Goal: Information Seeking & Learning: Learn about a topic

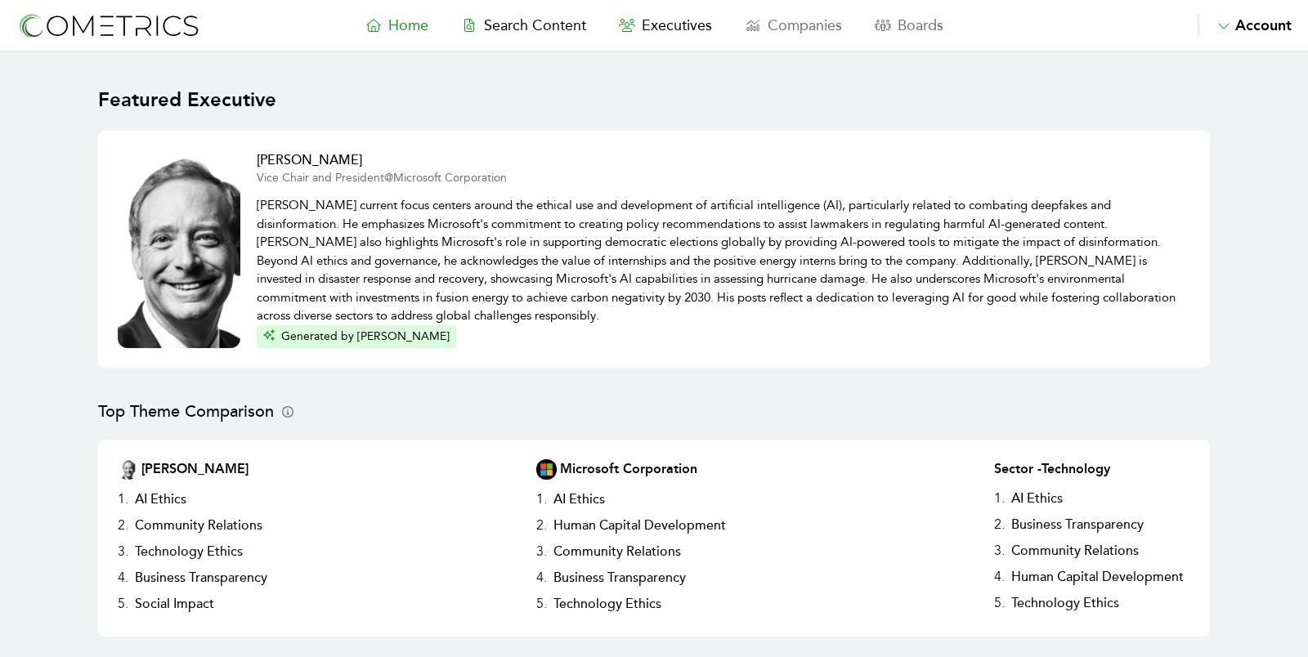
scroll to position [739, 0]
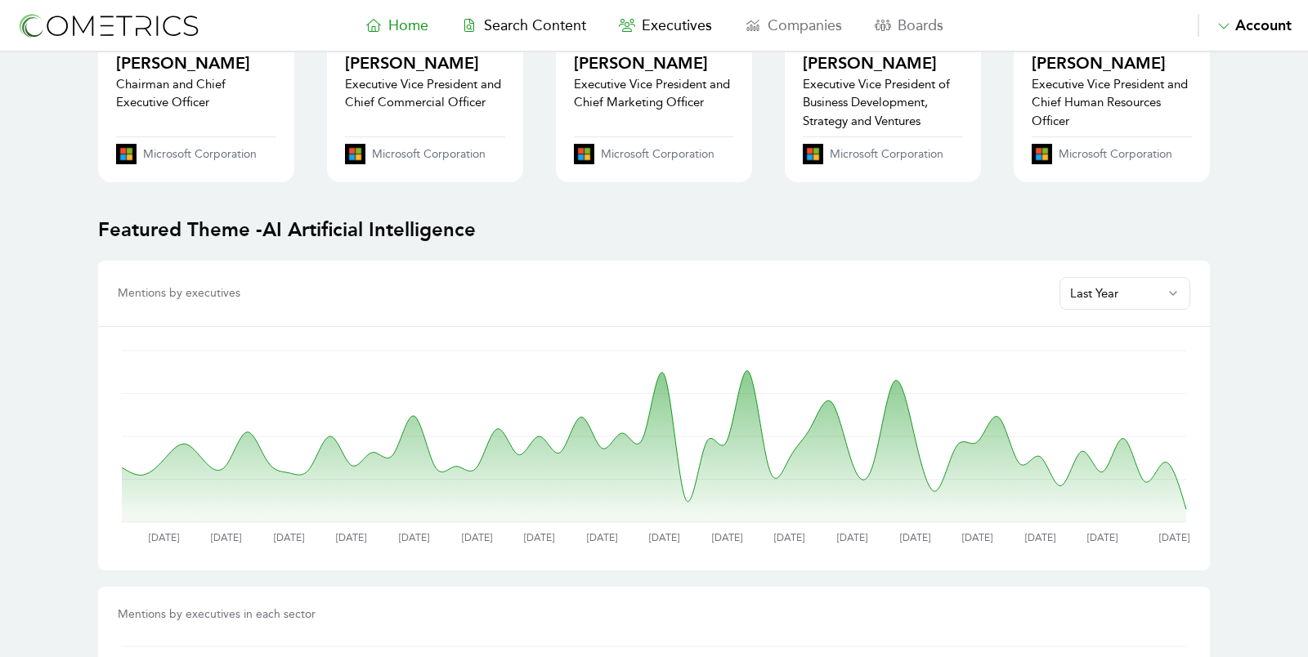
click at [38, 228] on main "Featured Executive [PERSON_NAME] Vice Chair and President @ Microsoft Corporati…" at bounding box center [654, 629] width 1308 height 2632
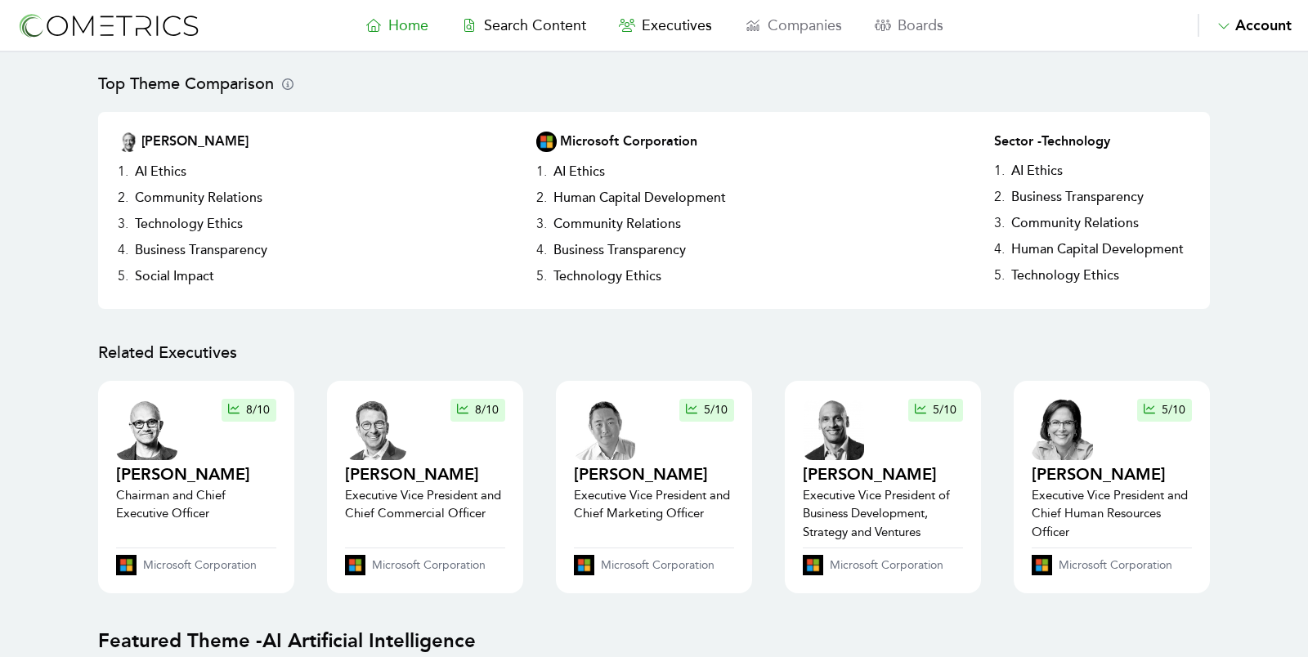
scroll to position [0, 0]
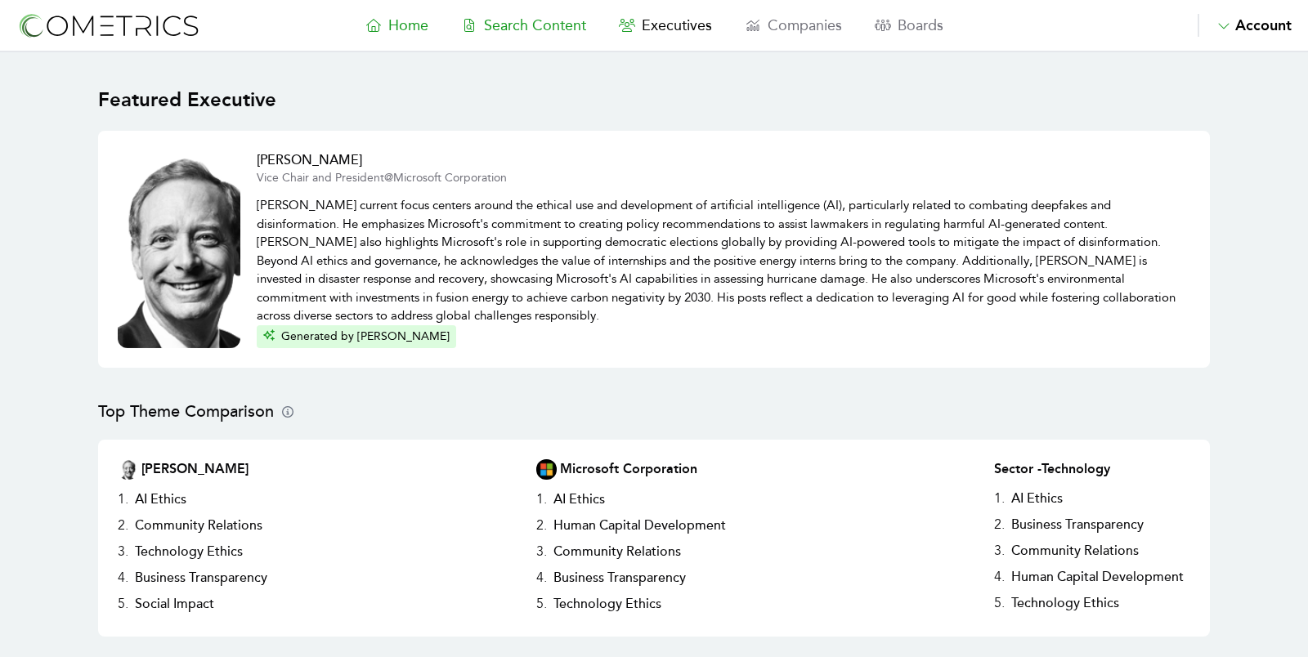
click at [518, 31] on span "Search Content" at bounding box center [535, 25] width 102 height 18
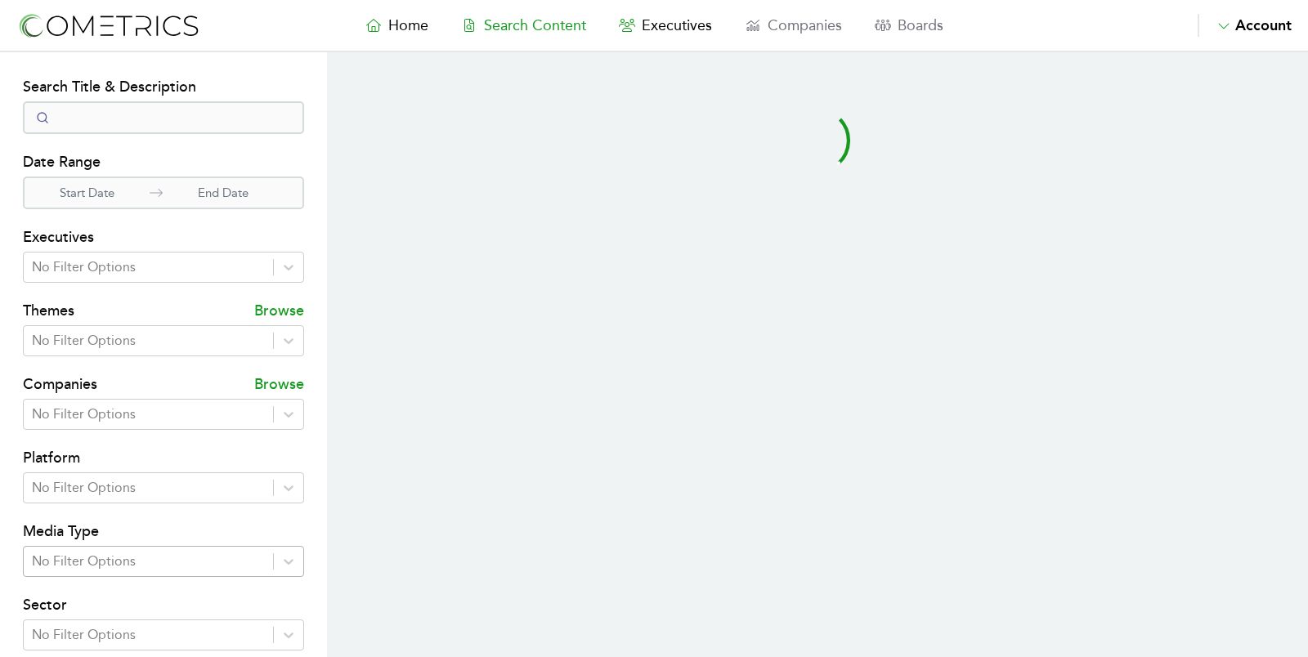
select select "50"
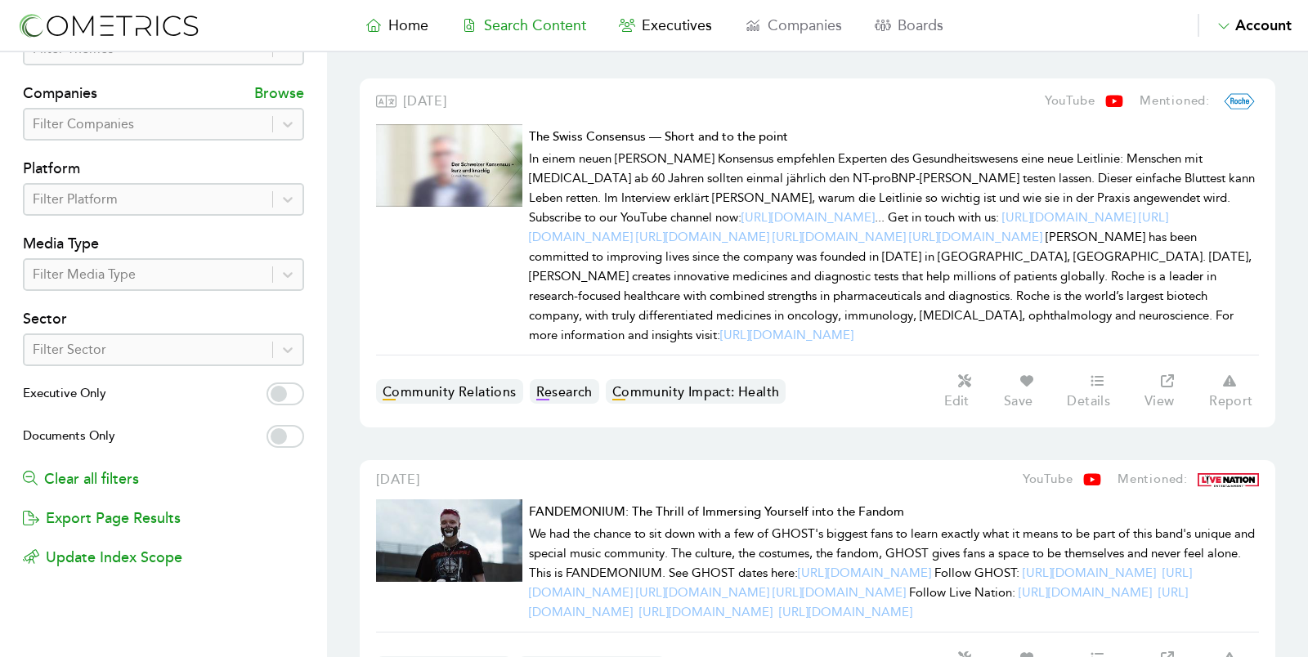
scroll to position [303, 0]
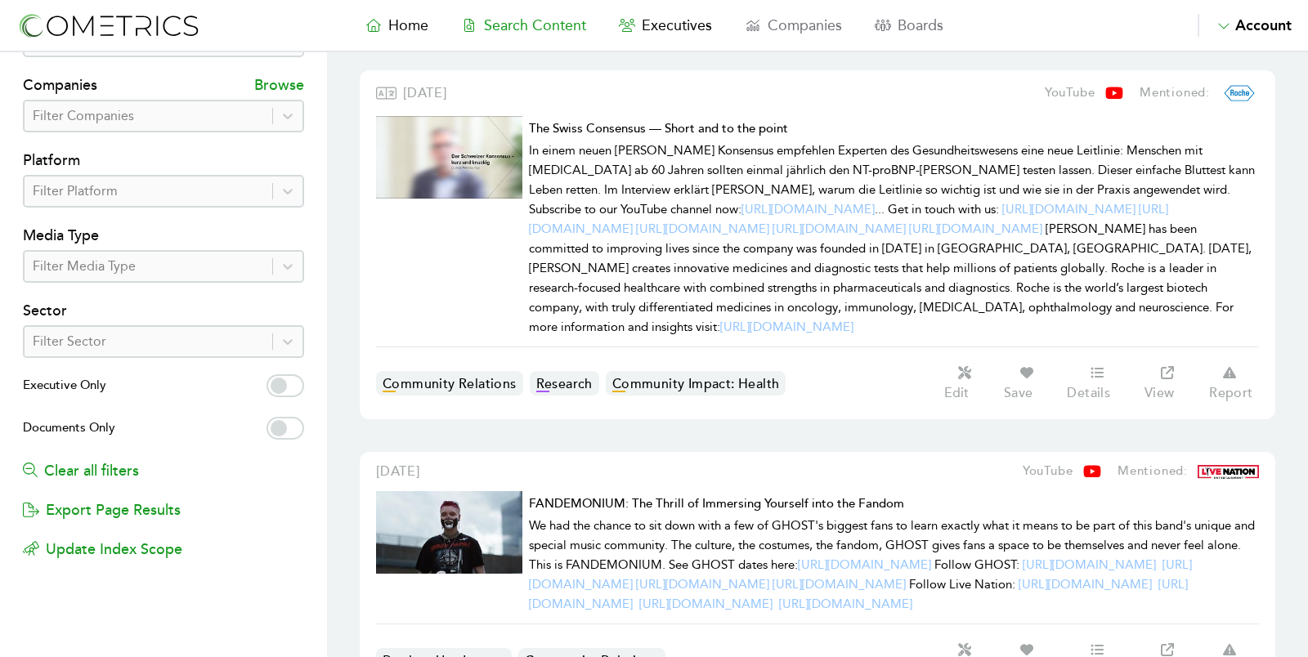
click at [303, 394] on label "Executive Only" at bounding box center [163, 387] width 281 height 26
click at [303, 394] on input "Executive Only" at bounding box center [286, 385] width 38 height 23
checkbox input "true"
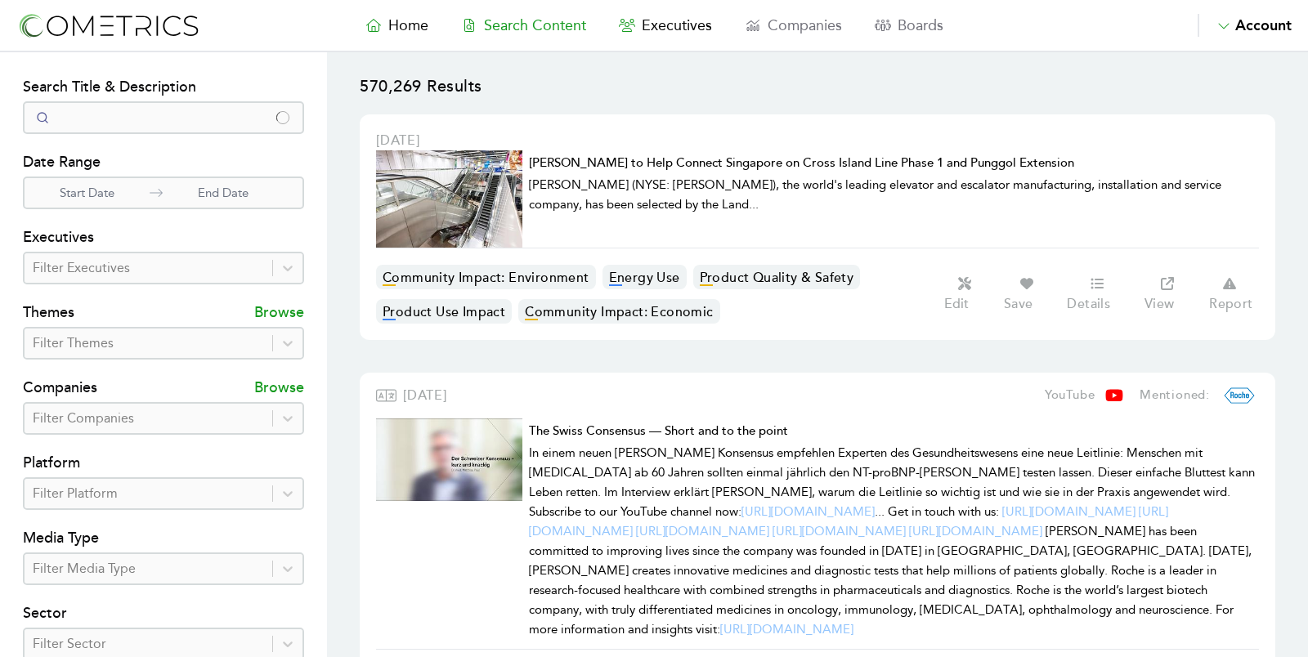
click at [157, 482] on div at bounding box center [148, 493] width 231 height 23
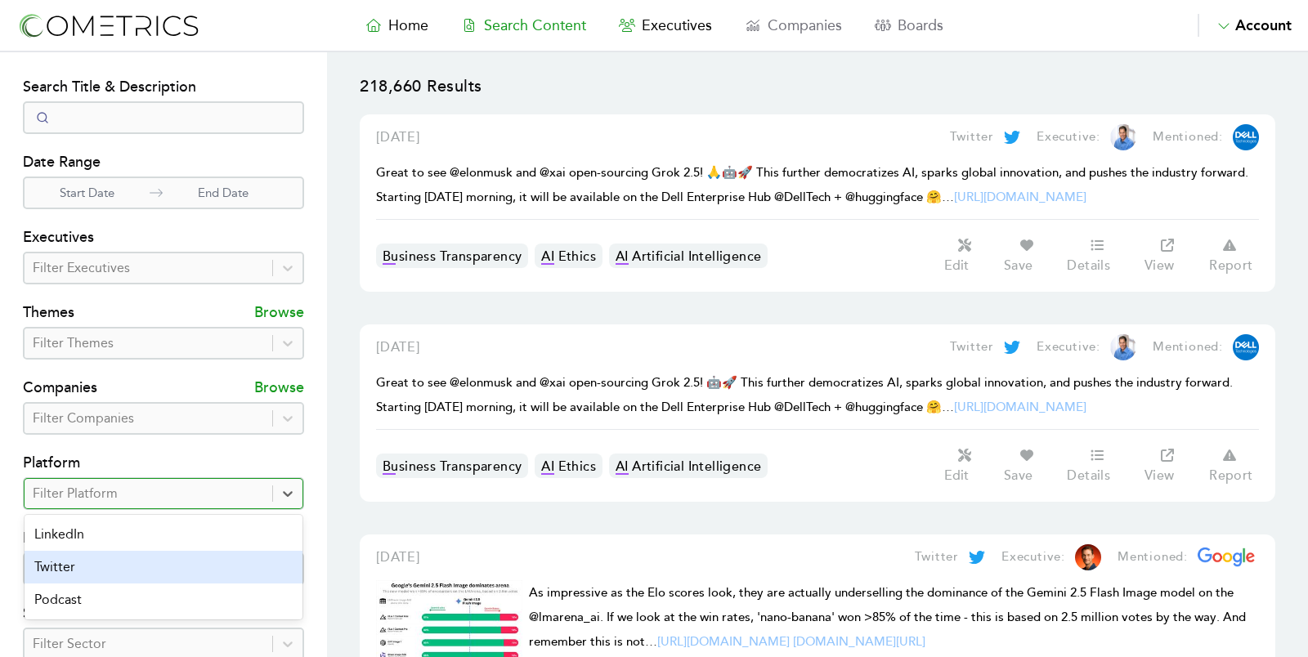
click at [177, 563] on div "Twitter" at bounding box center [164, 567] width 278 height 33
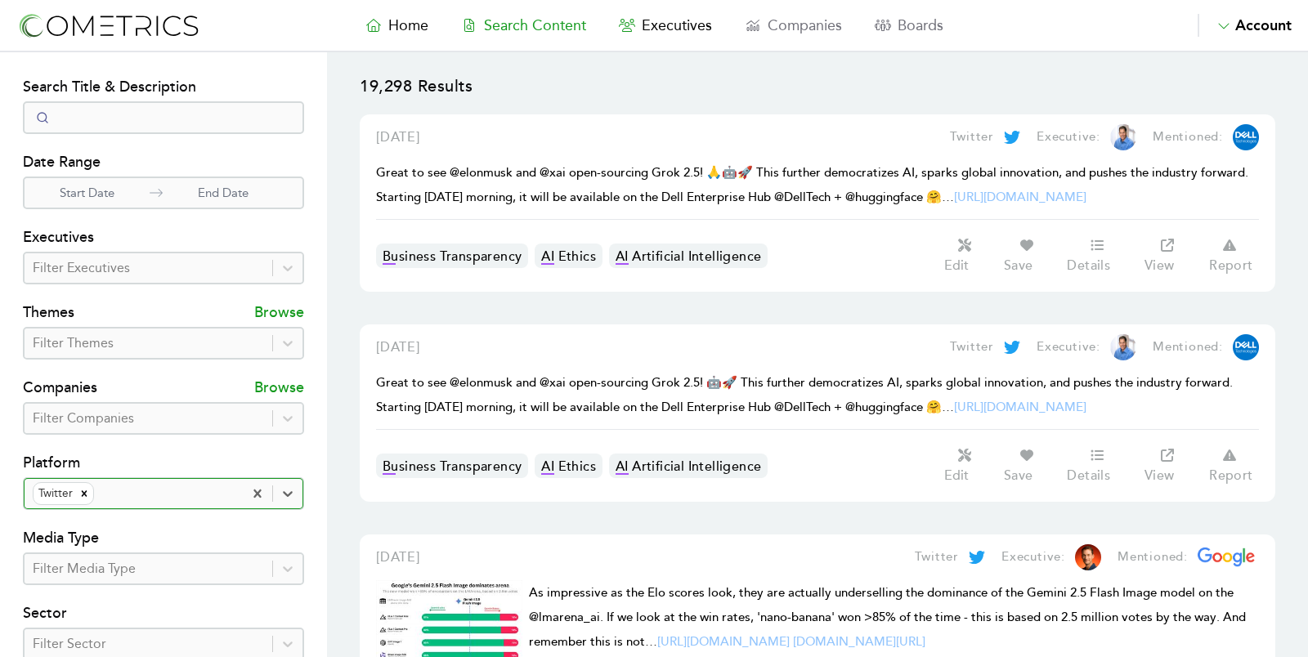
click at [79, 489] on icon "Remove Twitter" at bounding box center [83, 493] width 11 height 11
click at [125, 489] on div at bounding box center [148, 493] width 231 height 23
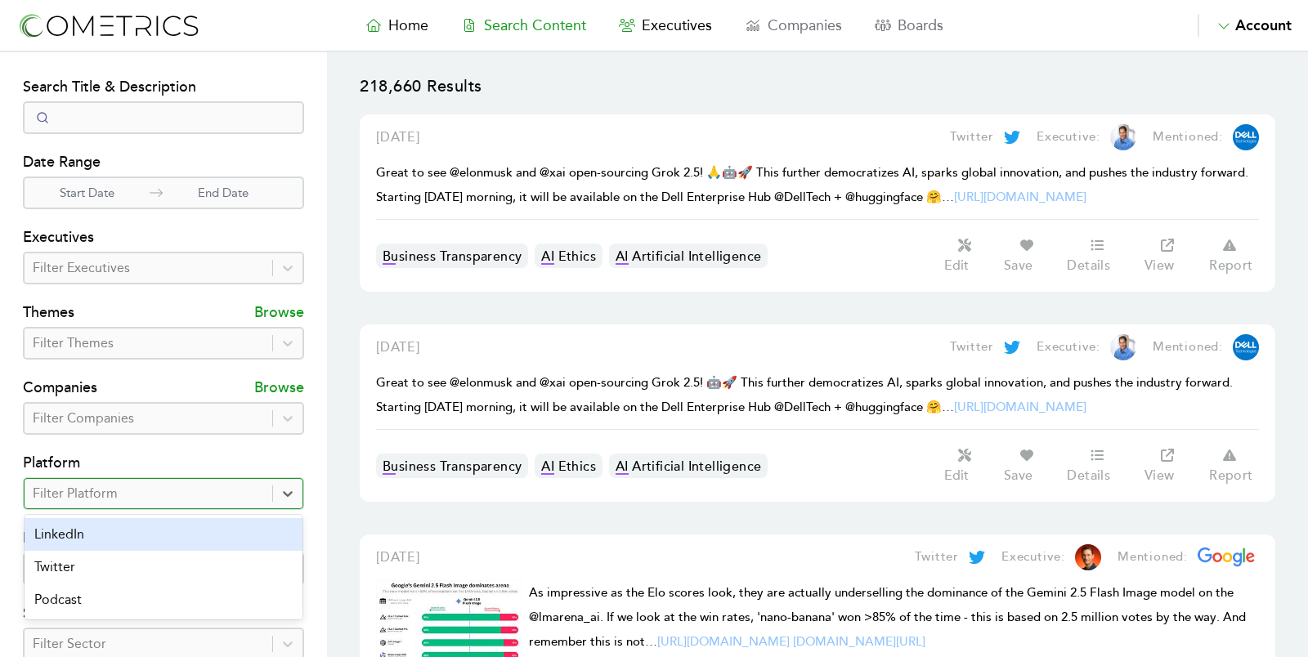
click at [132, 531] on div "LinkedIn" at bounding box center [164, 534] width 278 height 33
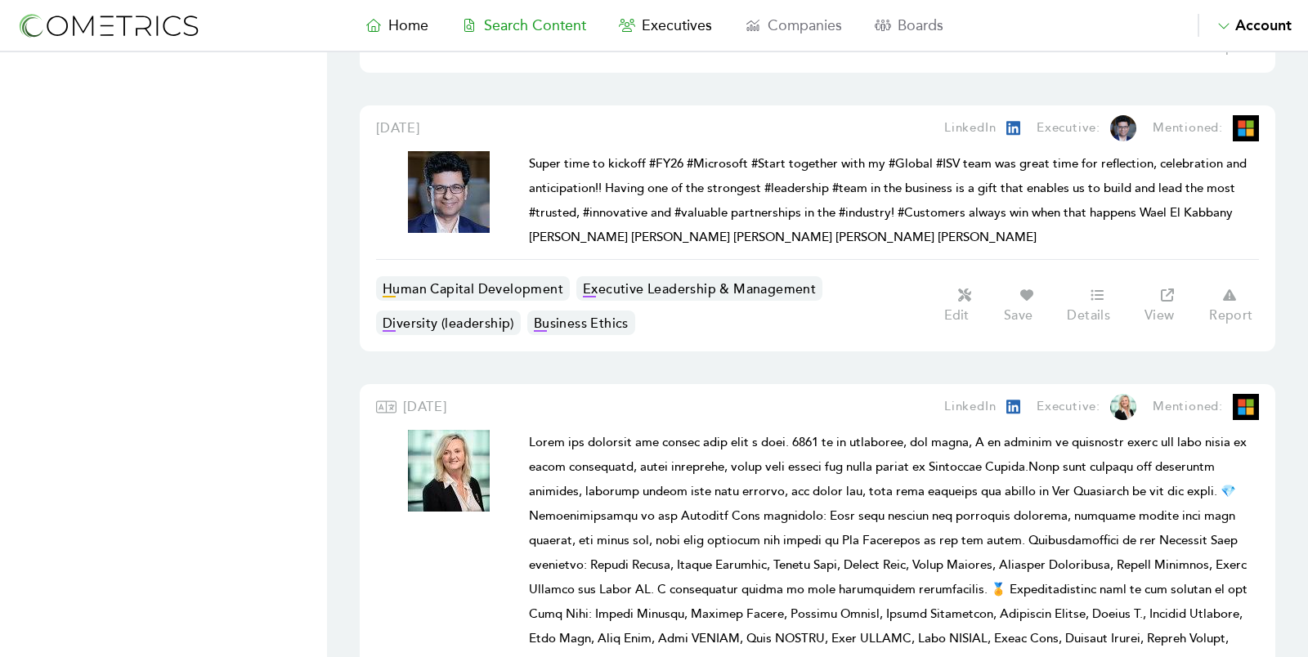
scroll to position [3309, 0]
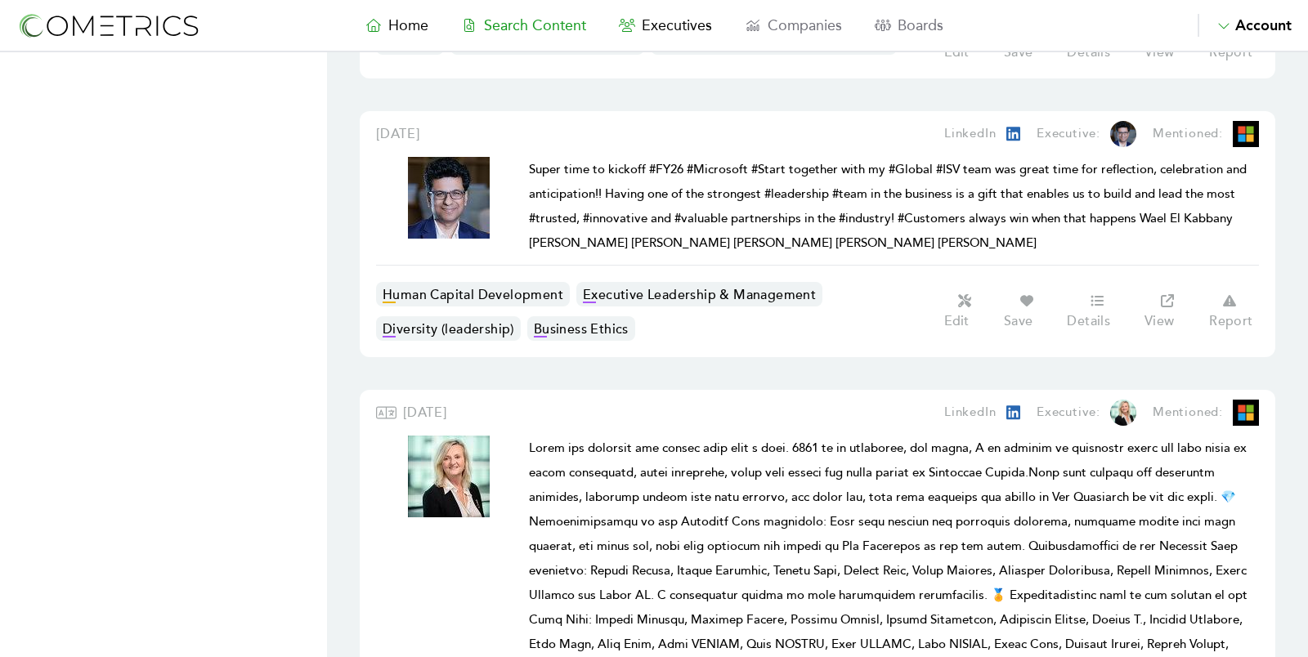
click at [549, 29] on span "Search Content" at bounding box center [535, 25] width 102 height 18
click at [674, 41] on nav "Home Search Content Executives Companies Boards Saved Alerts Nominate Account A…" at bounding box center [654, 26] width 1308 height 52
click at [673, 32] on span "Executives" at bounding box center [677, 25] width 70 height 18
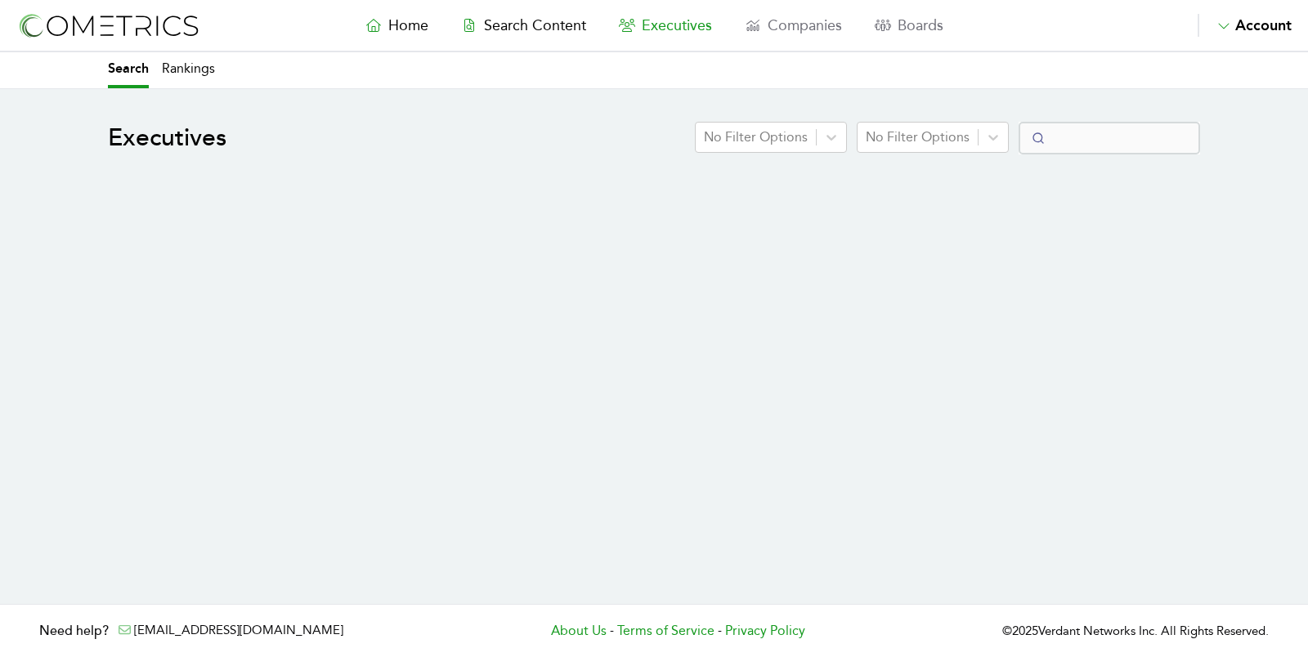
select select "50"
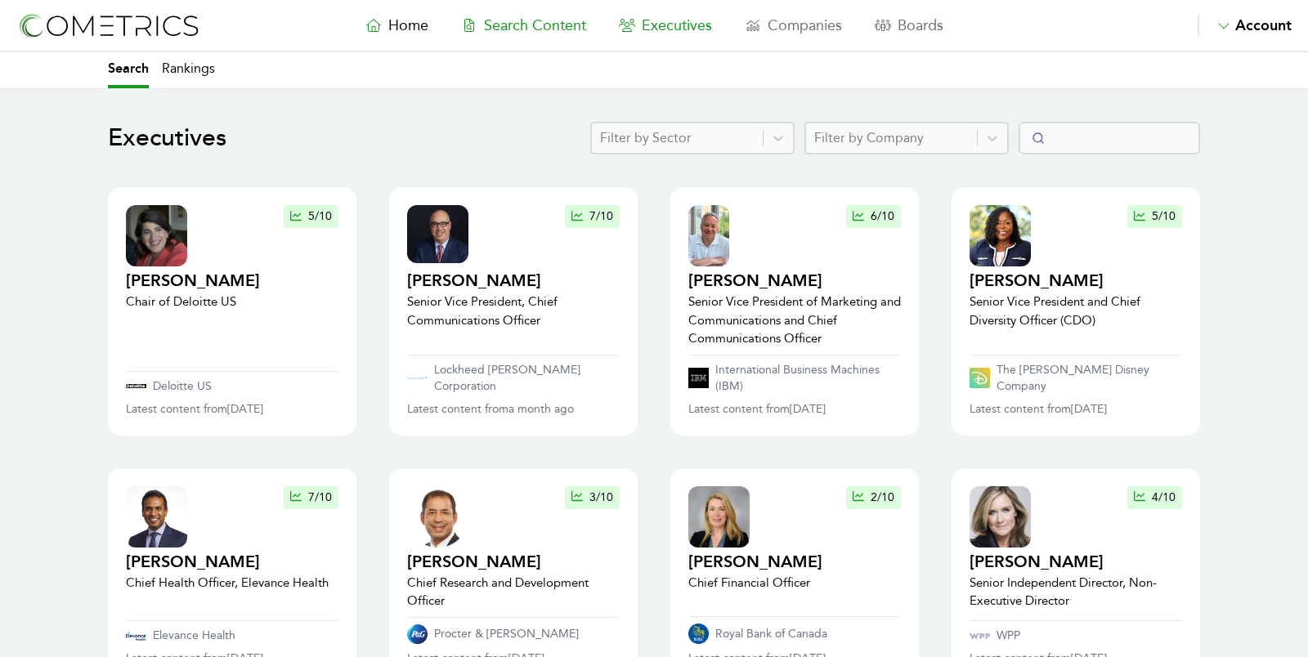
click at [533, 23] on span "Search Content" at bounding box center [535, 25] width 102 height 18
select select "50"
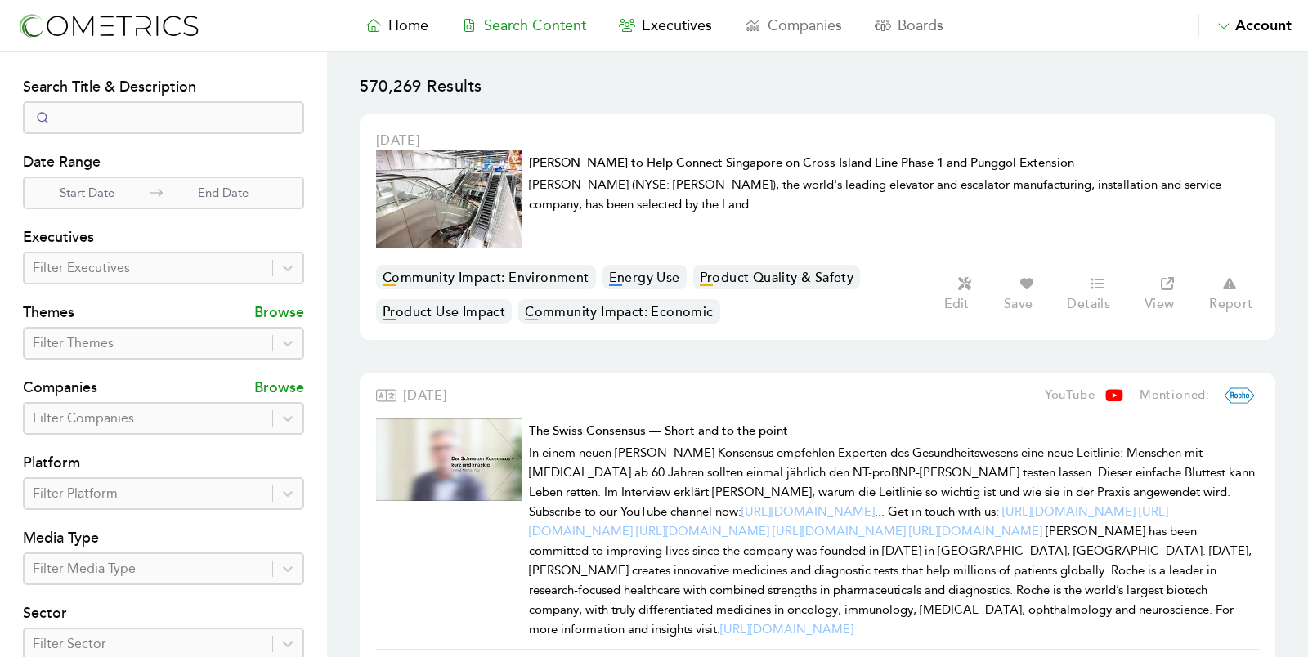
click at [226, 284] on div "Filter Executives" at bounding box center [163, 268] width 281 height 33
click at [188, 270] on div at bounding box center [148, 268] width 231 height 23
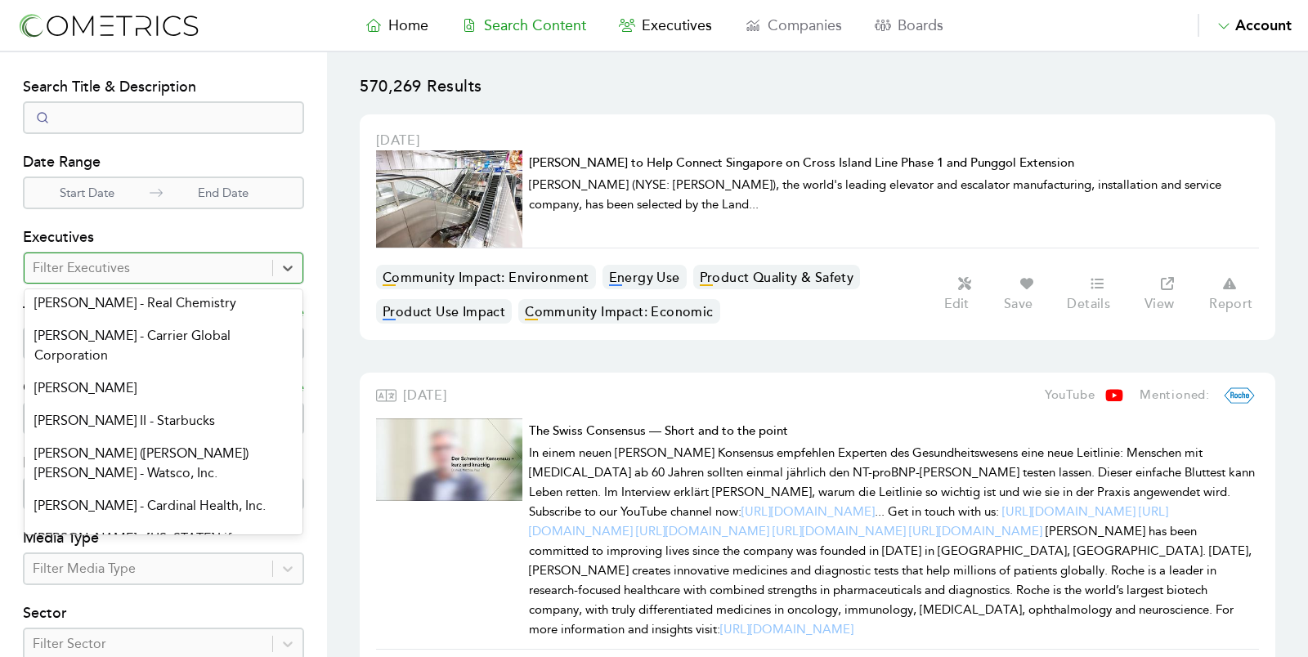
scroll to position [99, 0]
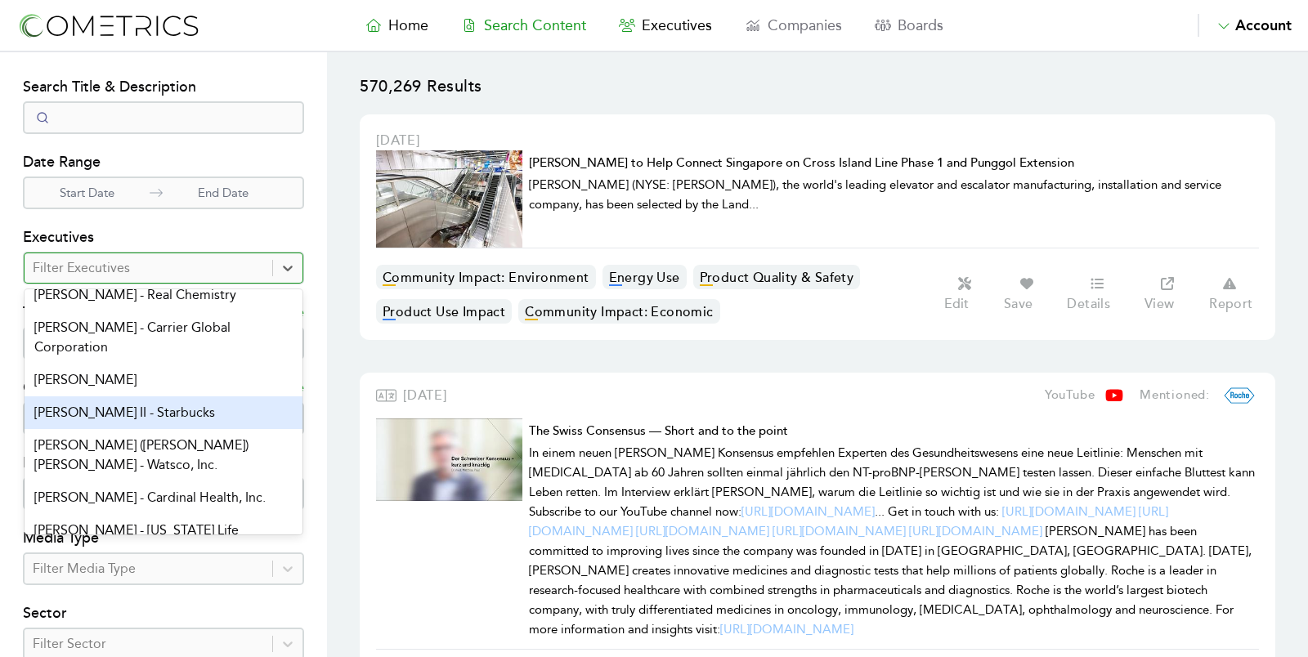
click at [215, 397] on div "[PERSON_NAME] II - Starbucks" at bounding box center [164, 413] width 278 height 33
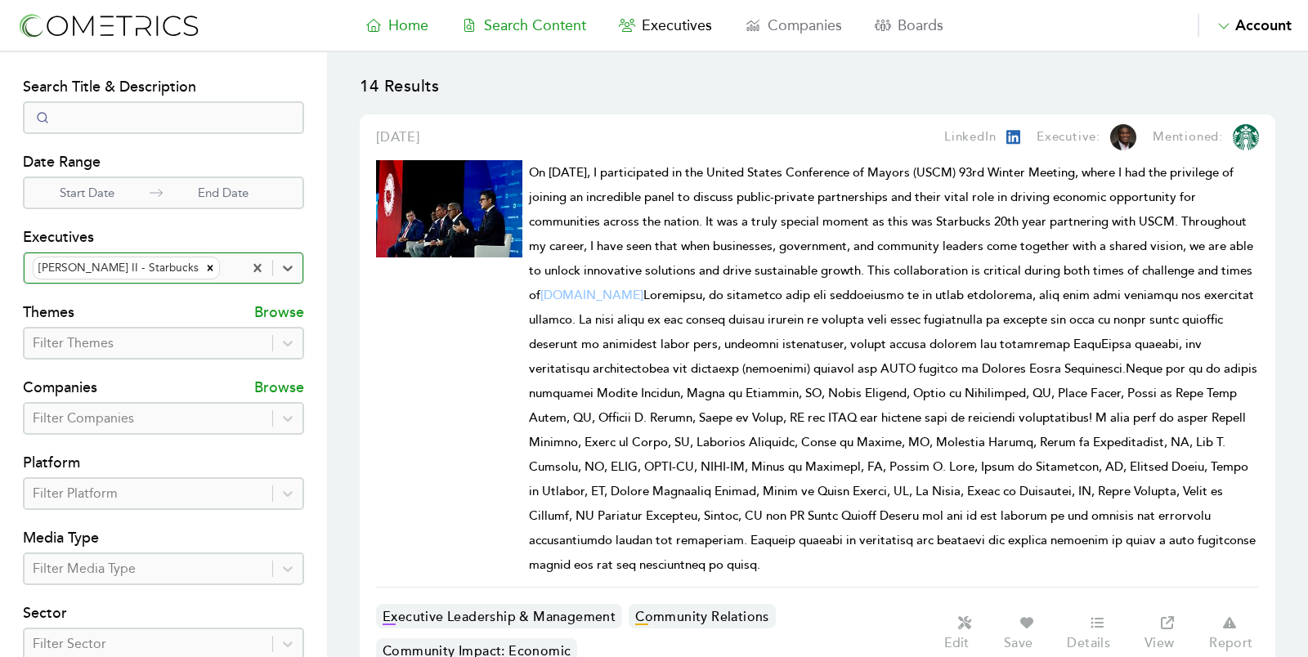
click at [409, 18] on span "Home" at bounding box center [408, 25] width 40 height 18
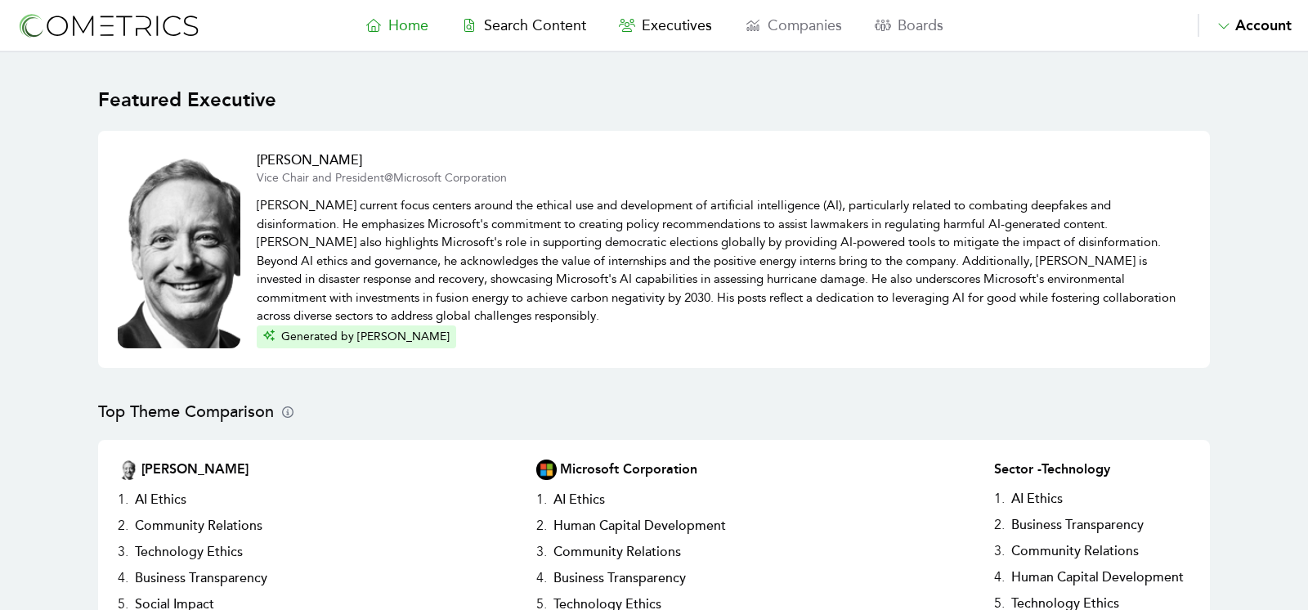
click at [402, 20] on span "Home" at bounding box center [408, 25] width 40 height 18
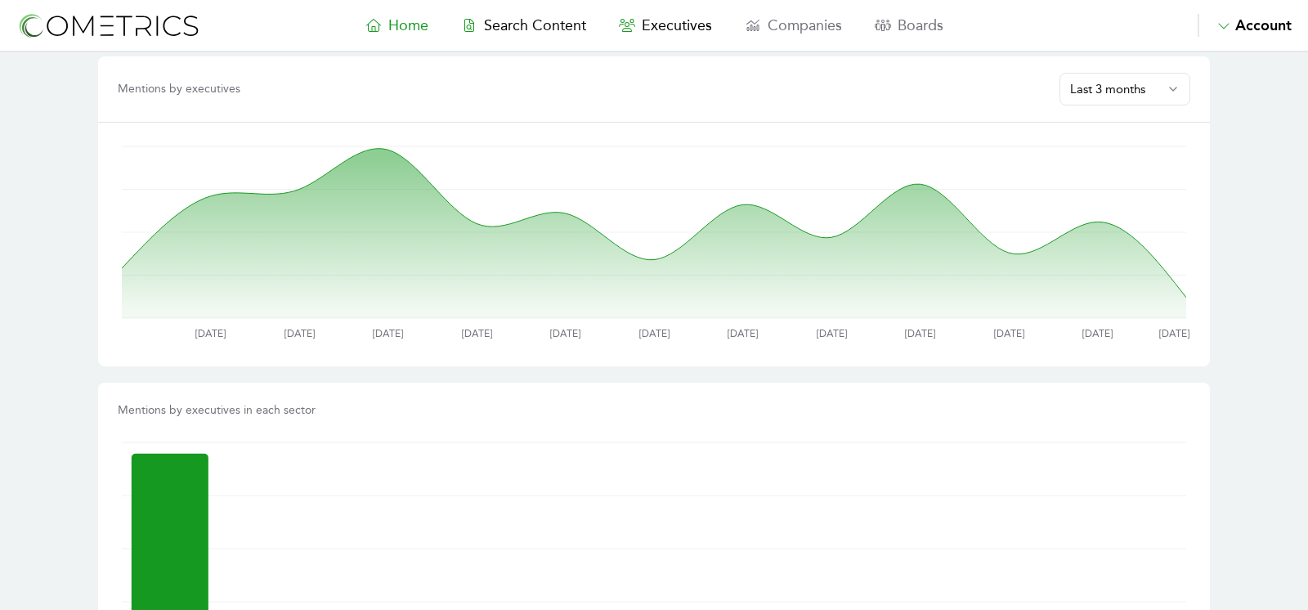
scroll to position [945, 0]
click at [1176, 83] on html "Home Search Content Executives Companies Boards Saved Alerts Nominate Account A…" at bounding box center [654, 423] width 1308 height 2737
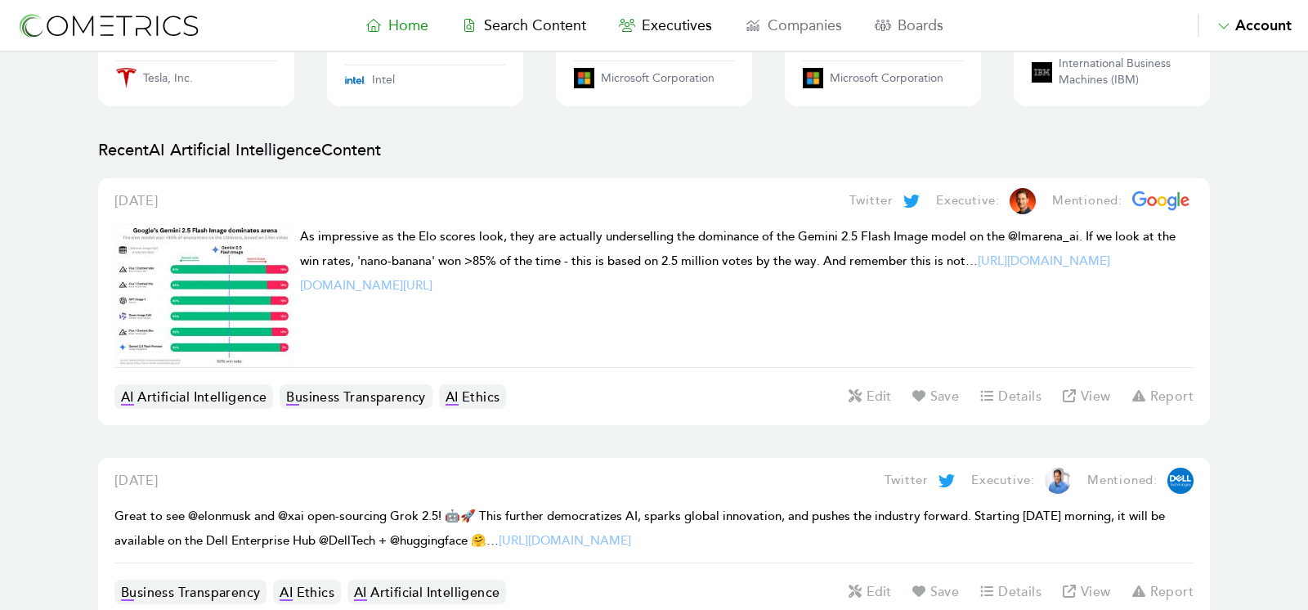
scroll to position [1762, 0]
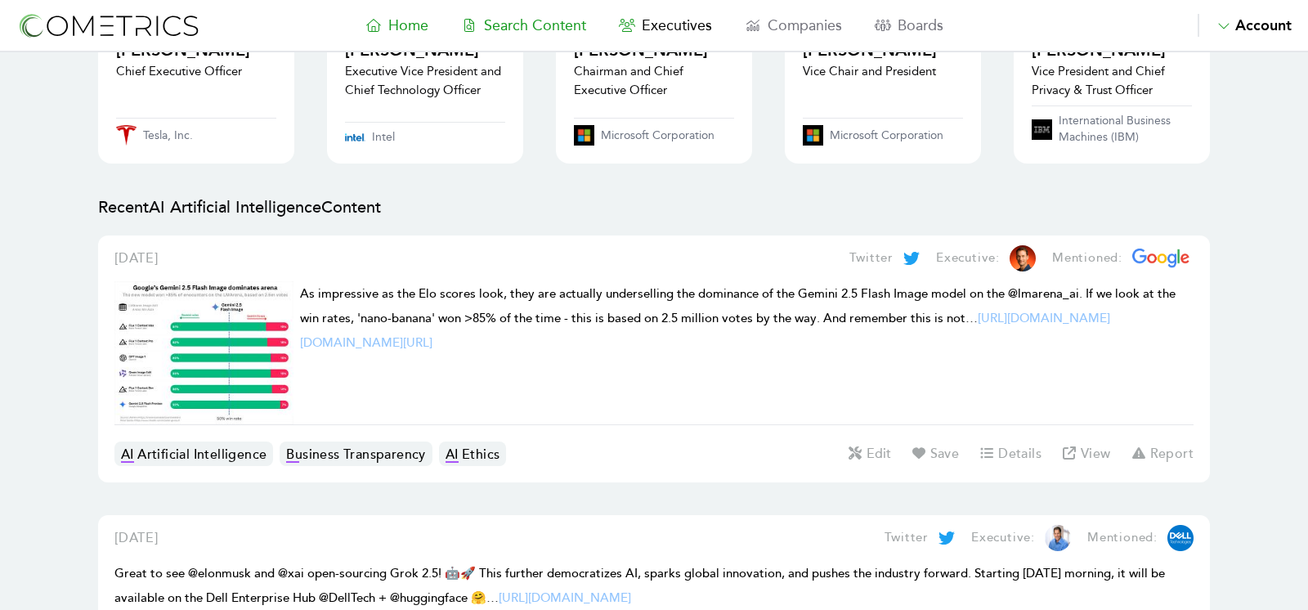
click at [560, 35] on link "Search Content" at bounding box center [524, 25] width 158 height 23
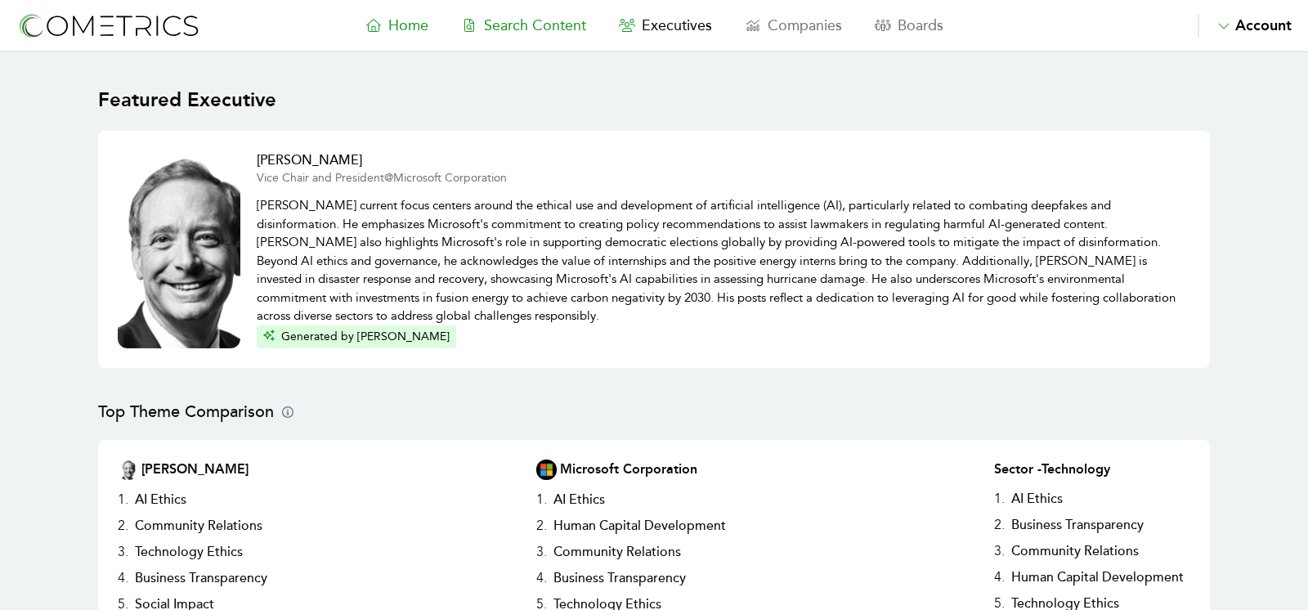
select select "50"
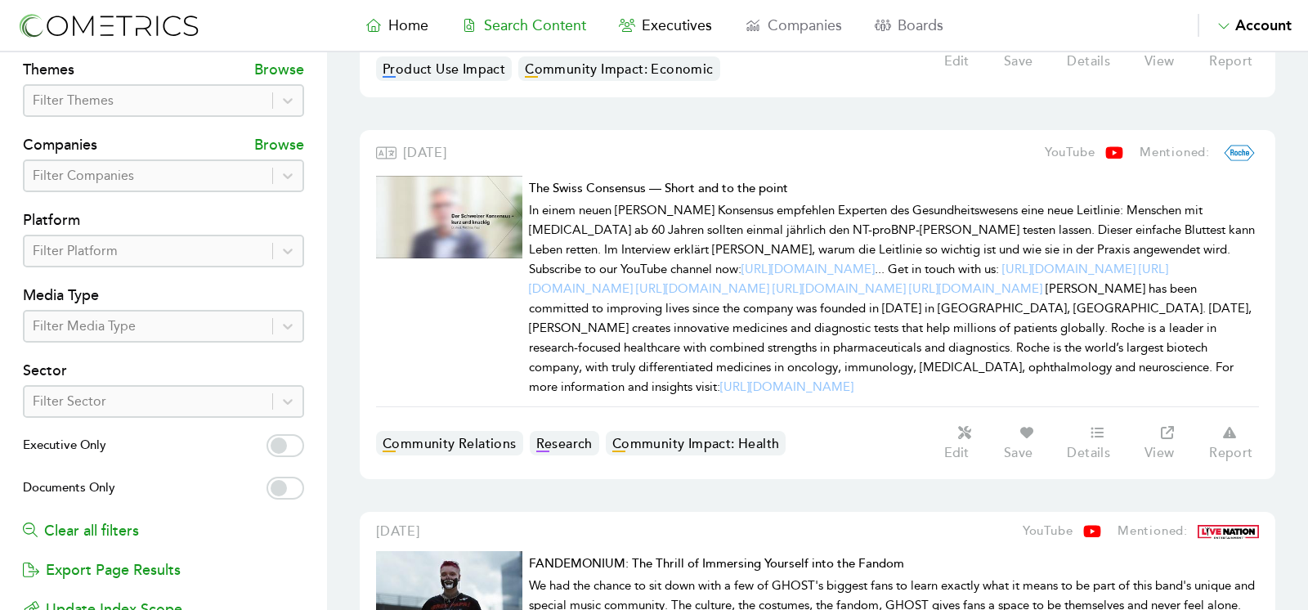
scroll to position [250, 0]
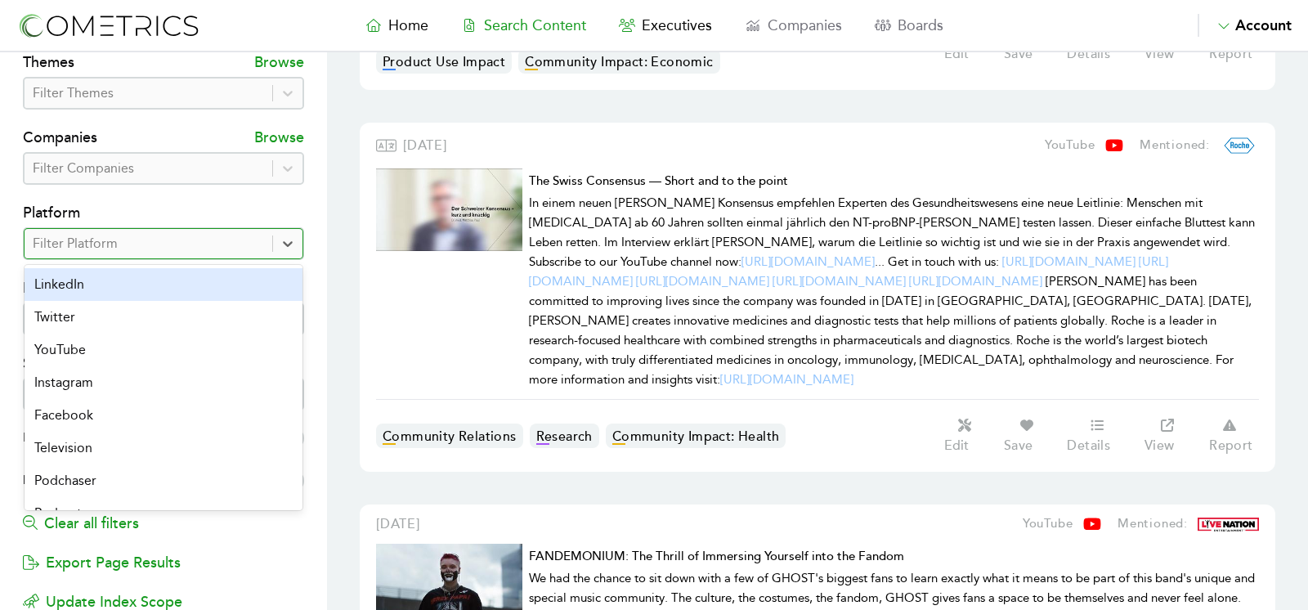
click at [208, 253] on div "Filter Platform" at bounding box center [149, 243] width 248 height 29
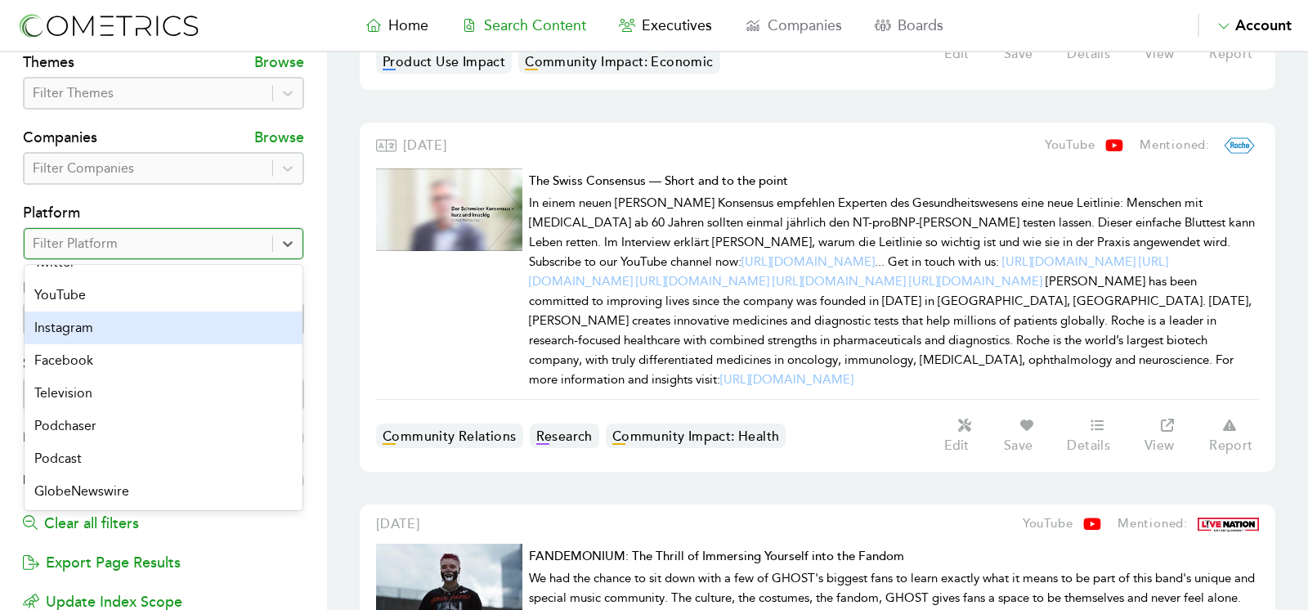
scroll to position [0, 0]
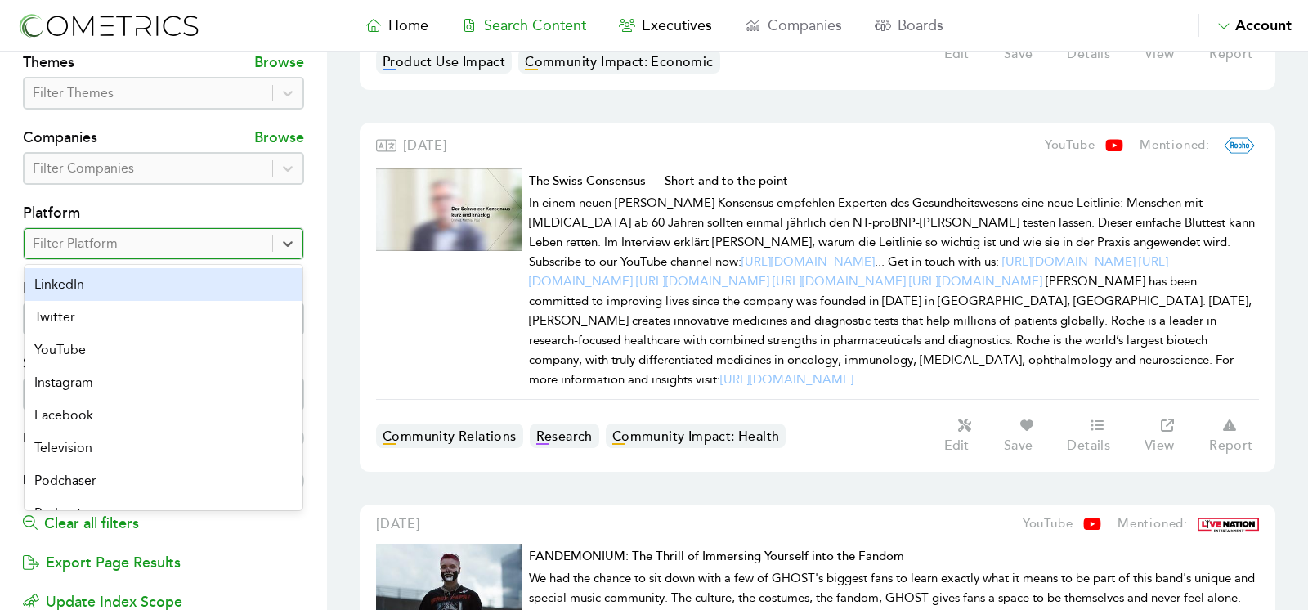
click at [141, 282] on div "LinkedIn" at bounding box center [164, 284] width 278 height 33
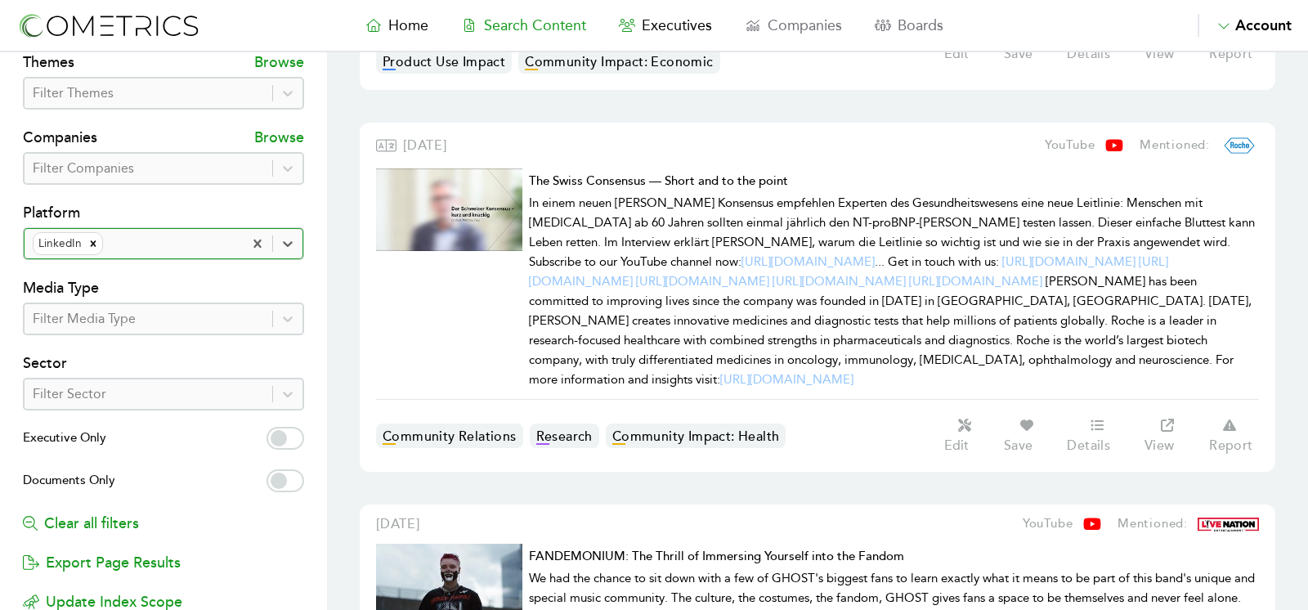
click at [300, 441] on label "Executive Only" at bounding box center [163, 440] width 281 height 26
click at [300, 441] on input "Executive Only" at bounding box center [286, 438] width 38 height 23
checkbox input "true"
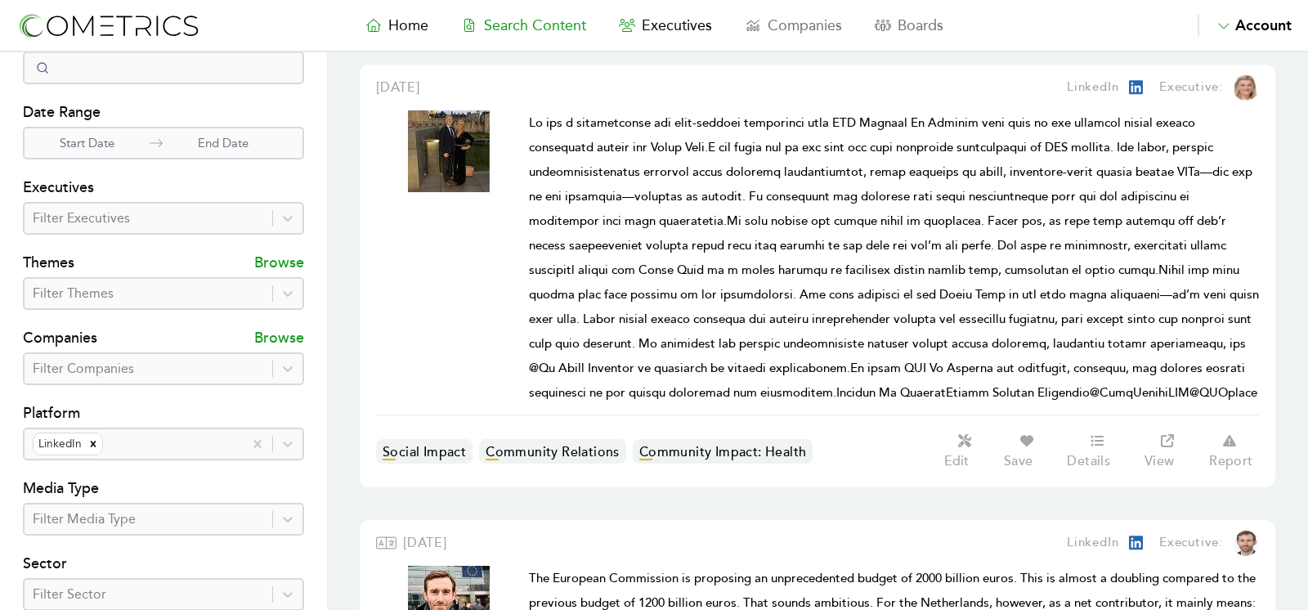
scroll to position [42, 0]
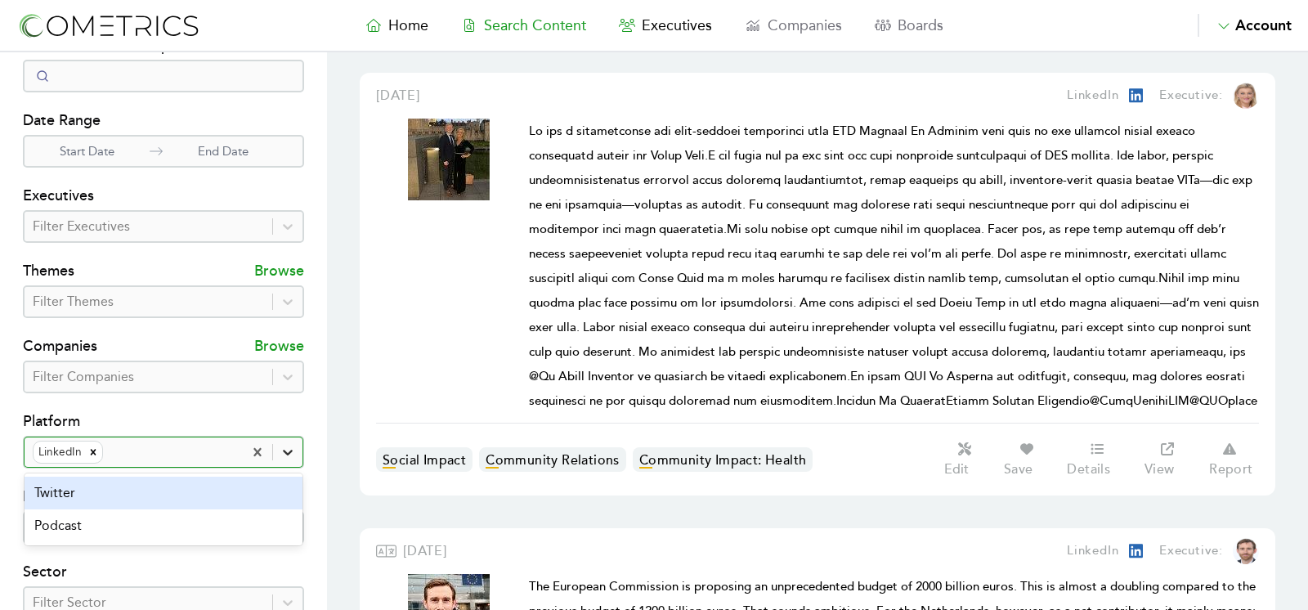
click at [302, 452] on div at bounding box center [287, 451] width 29 height 29
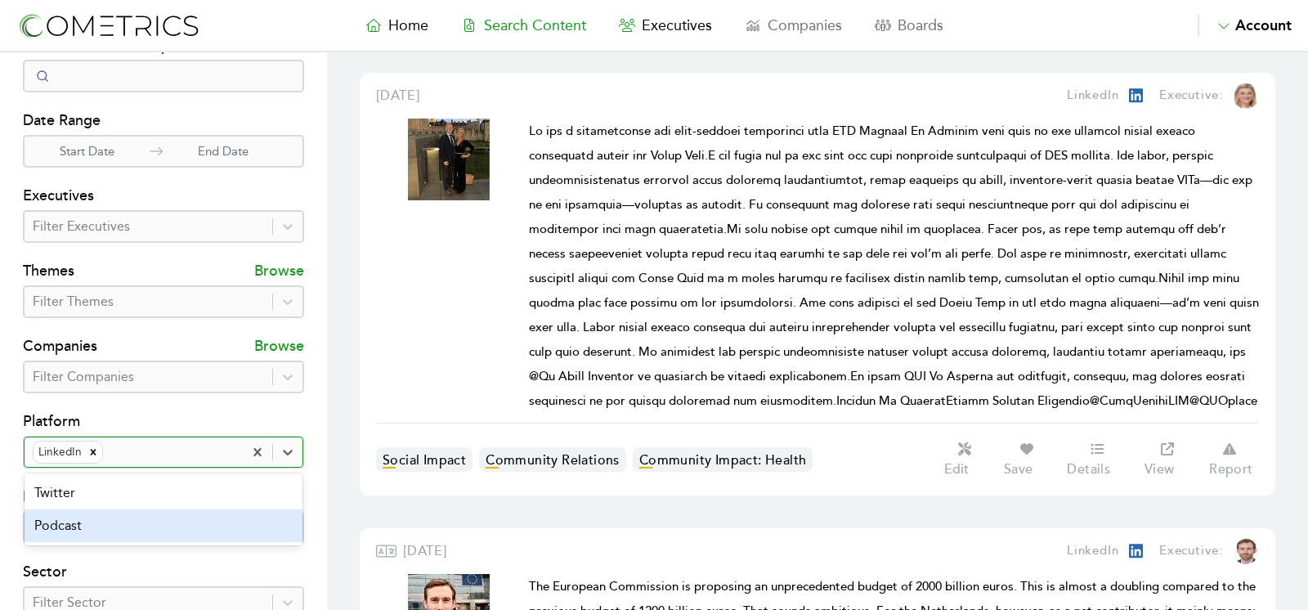
click at [175, 527] on div "Podcast" at bounding box center [164, 525] width 278 height 33
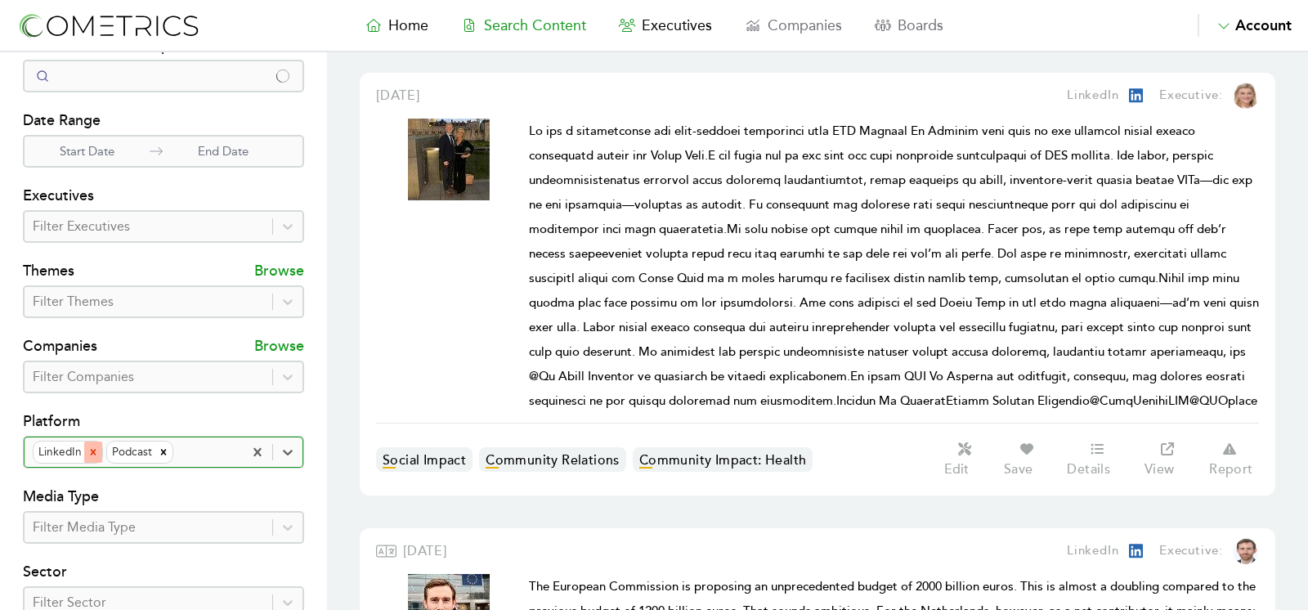
click at [87, 446] on icon "Remove LinkedIn" at bounding box center [92, 451] width 11 height 11
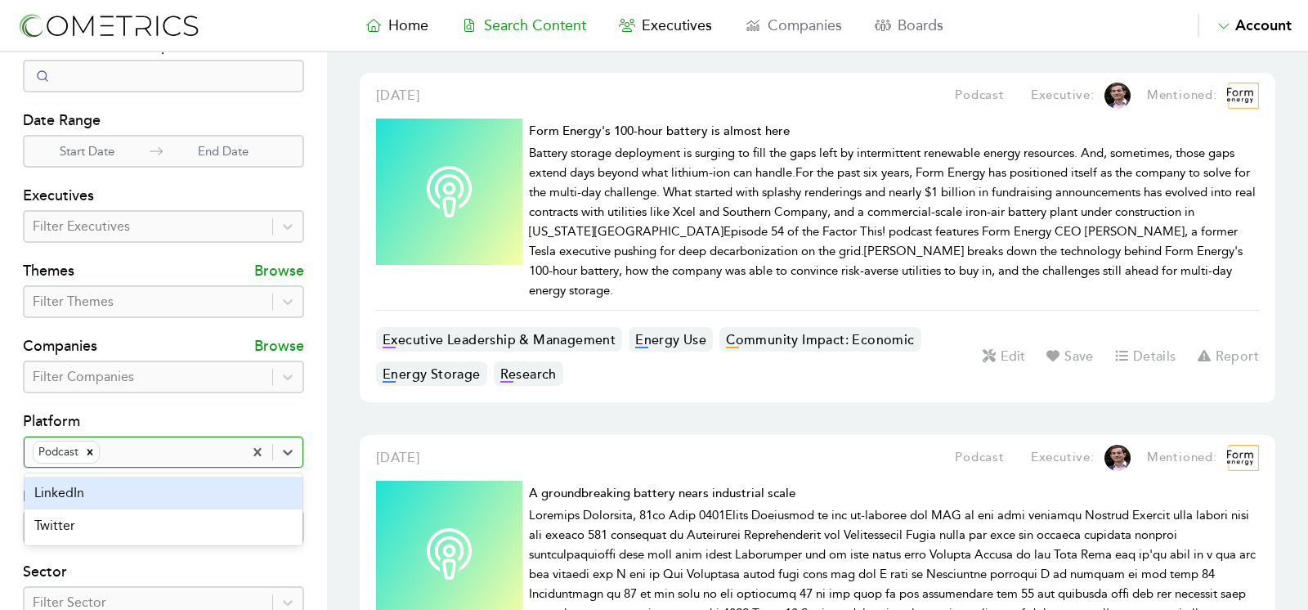
click at [85, 463] on div "Podcast" at bounding box center [134, 451] width 218 height 29
click at [85, 453] on icon "Remove Podcast" at bounding box center [89, 451] width 11 height 11
click at [642, 15] on link "Executives" at bounding box center [666, 25] width 126 height 23
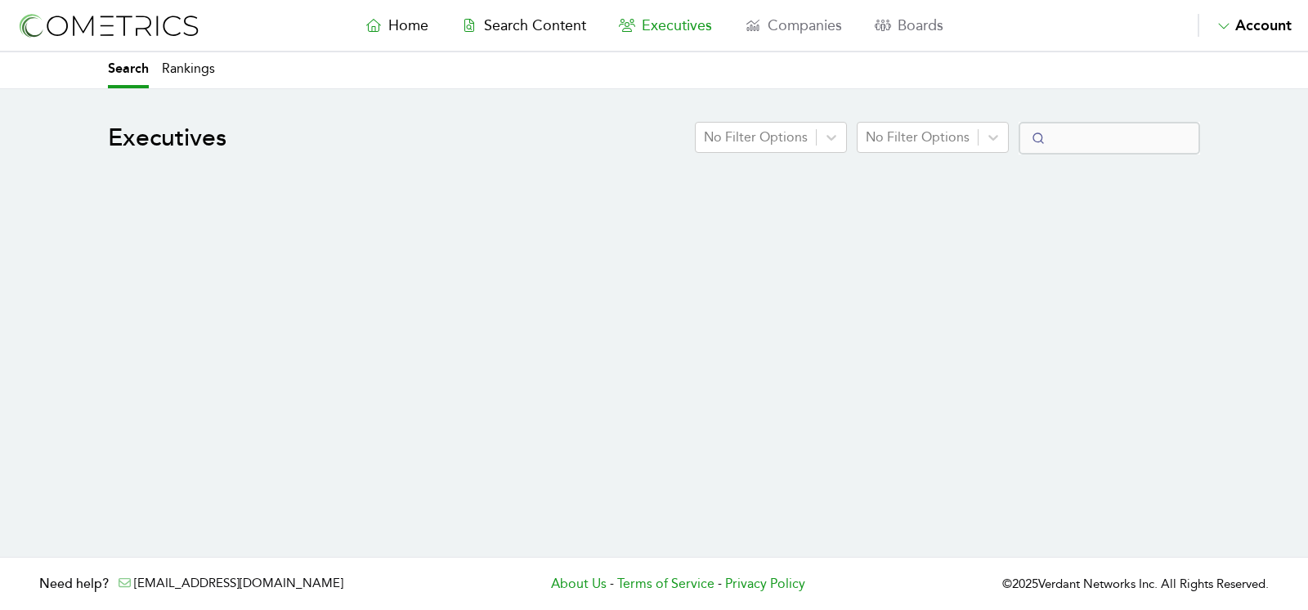
select select "50"
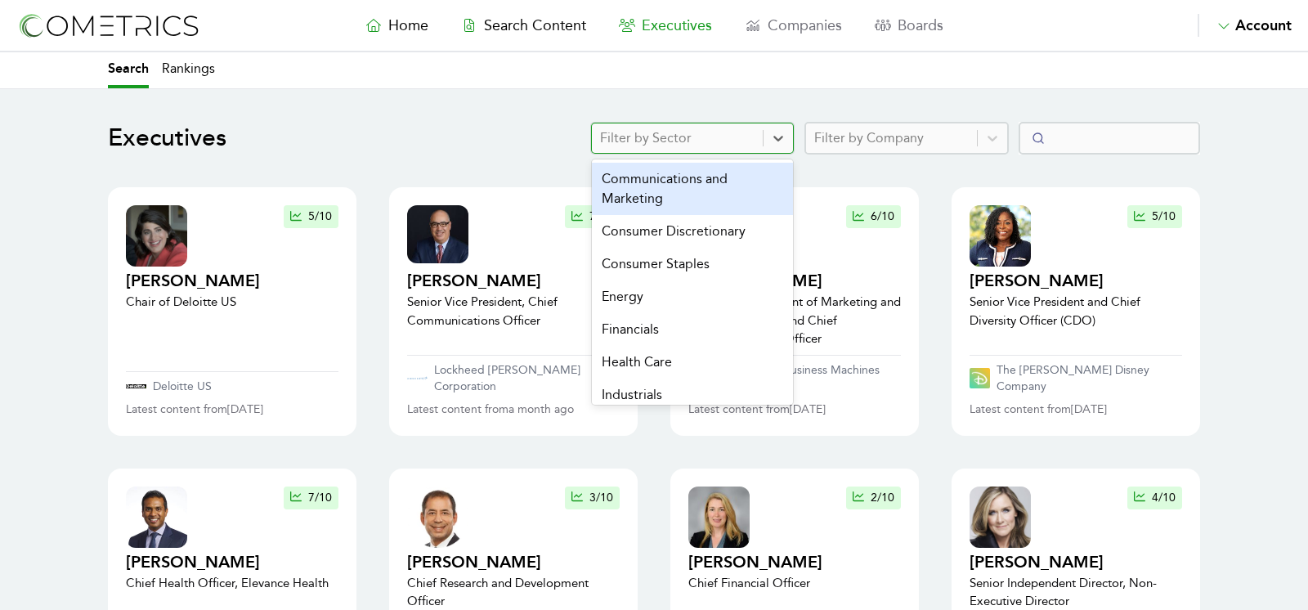
click at [670, 130] on div at bounding box center [677, 138] width 155 height 23
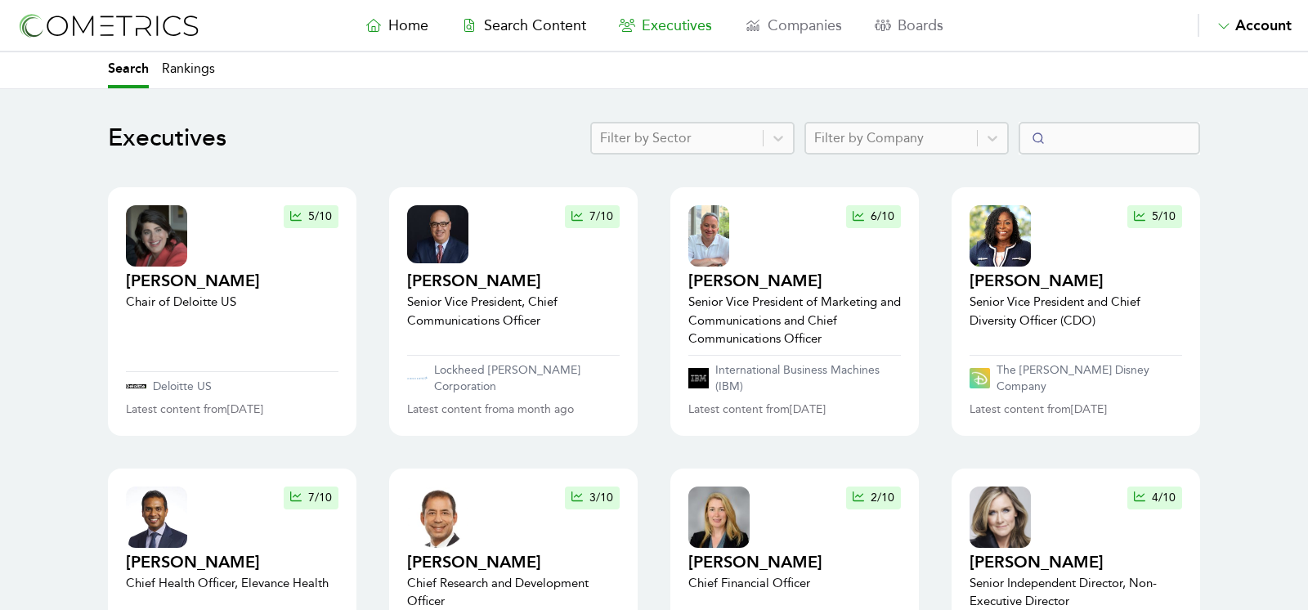
click at [186, 68] on link "Rankings" at bounding box center [188, 70] width 53 height 36
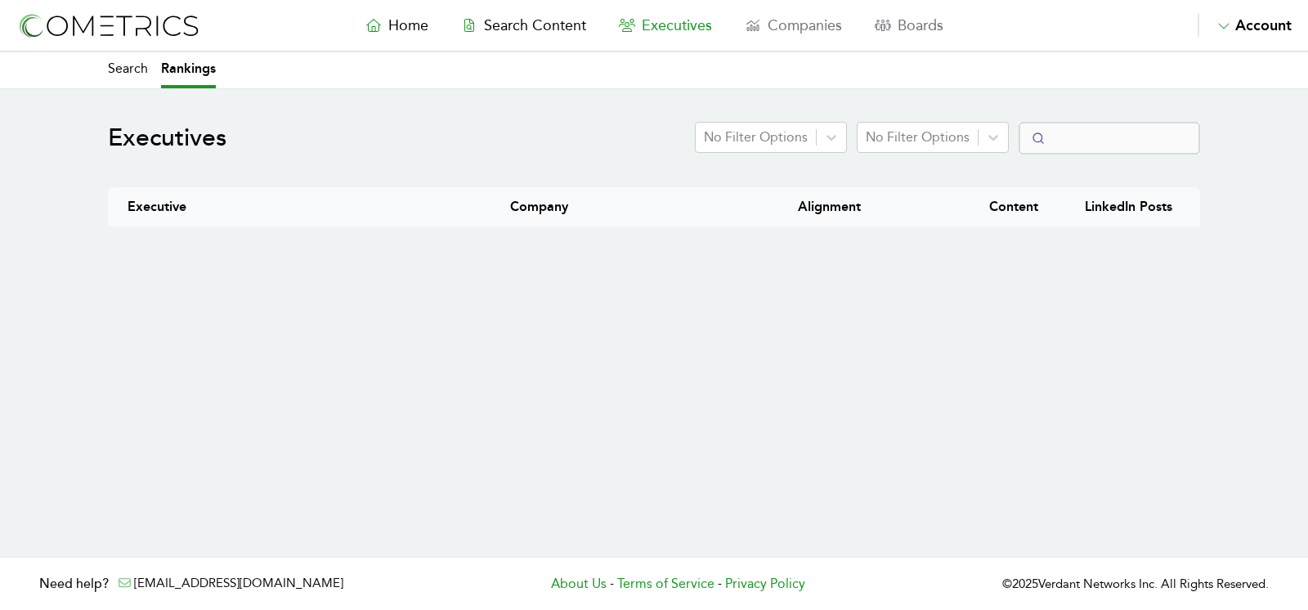
select select "50"
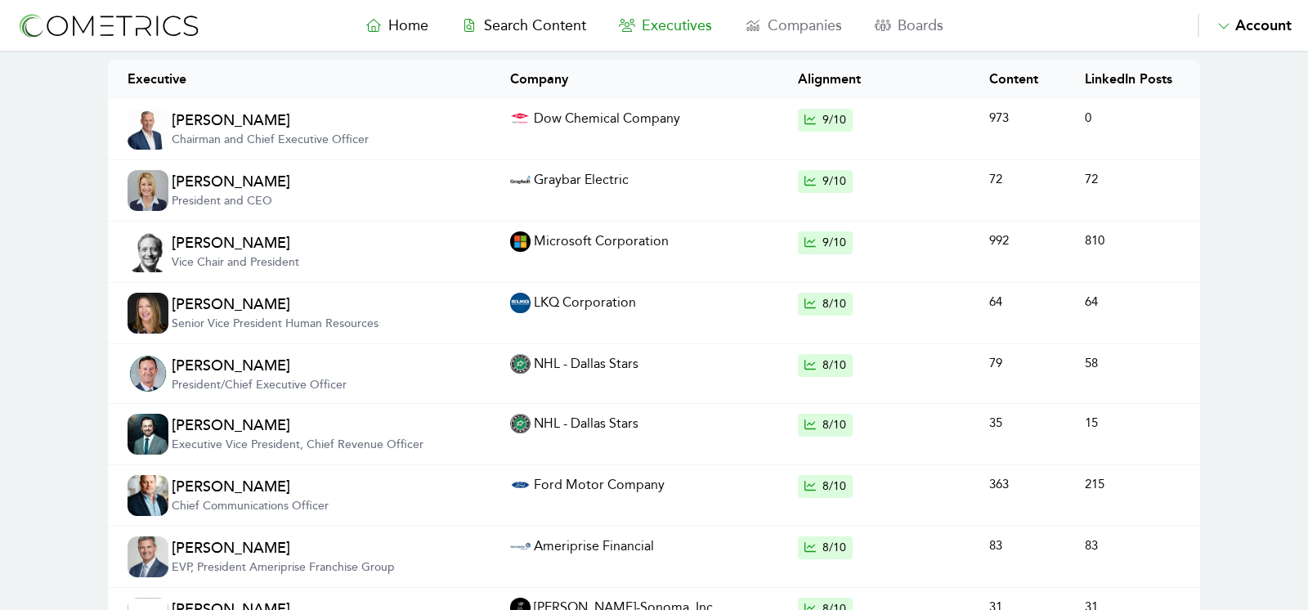
scroll to position [124, 0]
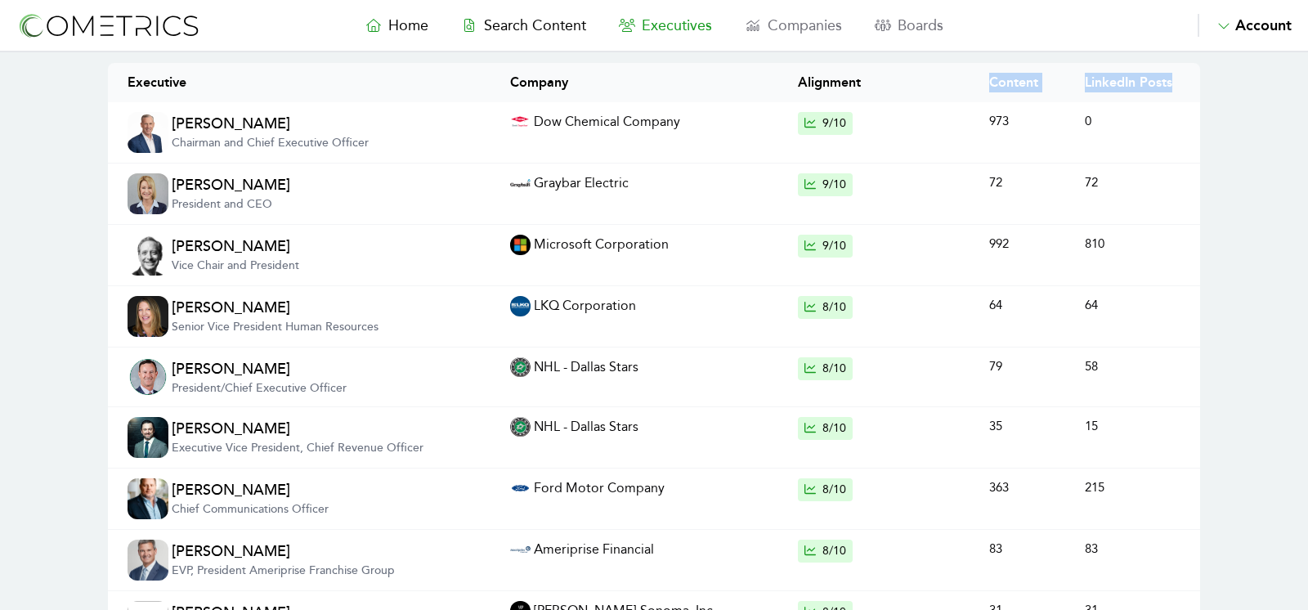
drag, startPoint x: 1198, startPoint y: 87, endPoint x: 975, endPoint y: 83, distance: 222.4
click at [975, 83] on div "Executive Company Alignment Content LinkedIn Posts" at bounding box center [654, 82] width 1092 height 39
click at [965, 80] on h2 "Alignment" at bounding box center [893, 83] width 191 height 20
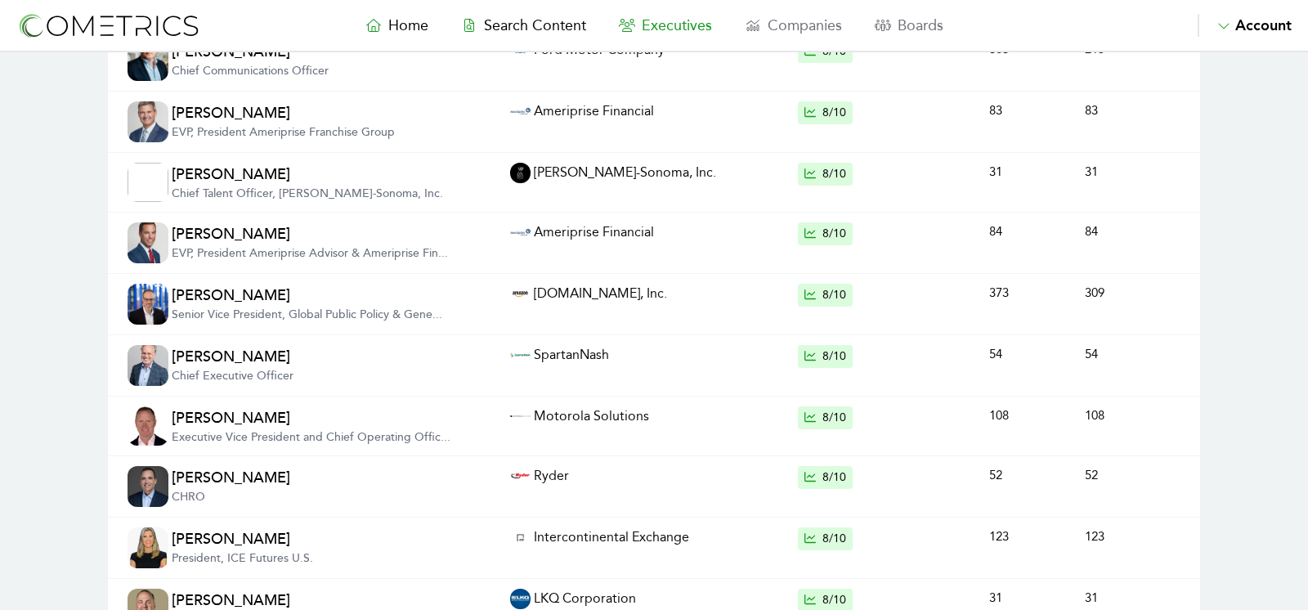
scroll to position [0, 0]
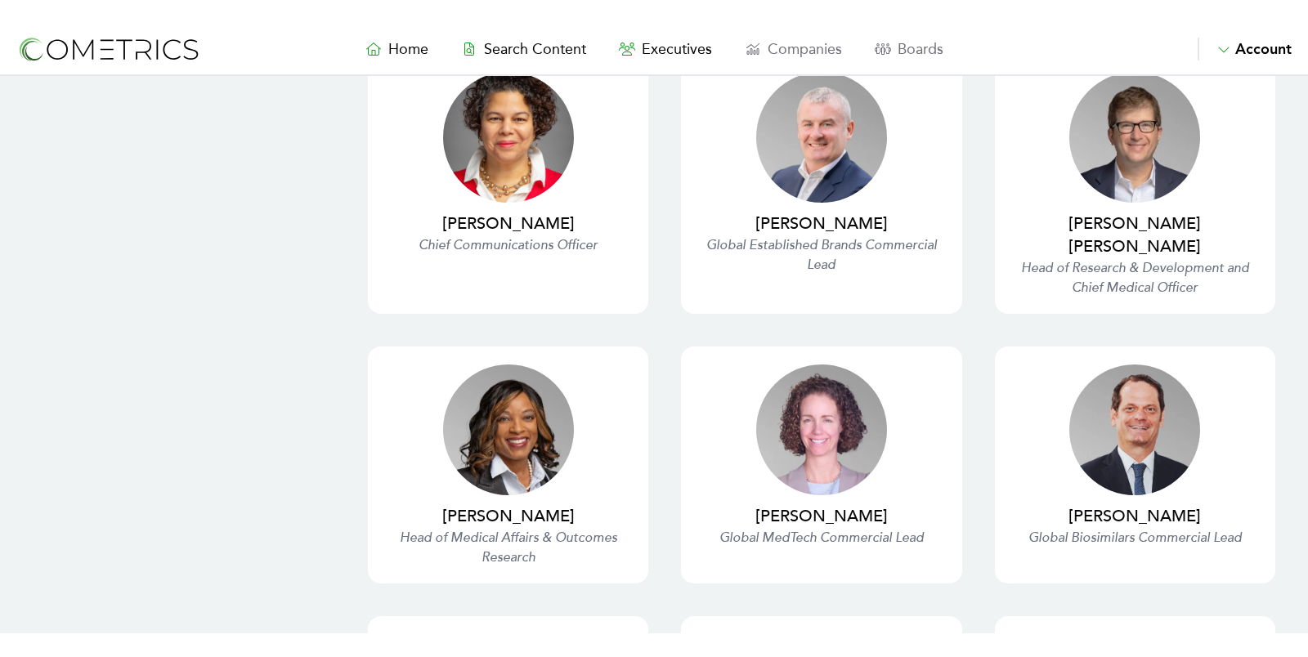
scroll to position [5484, 0]
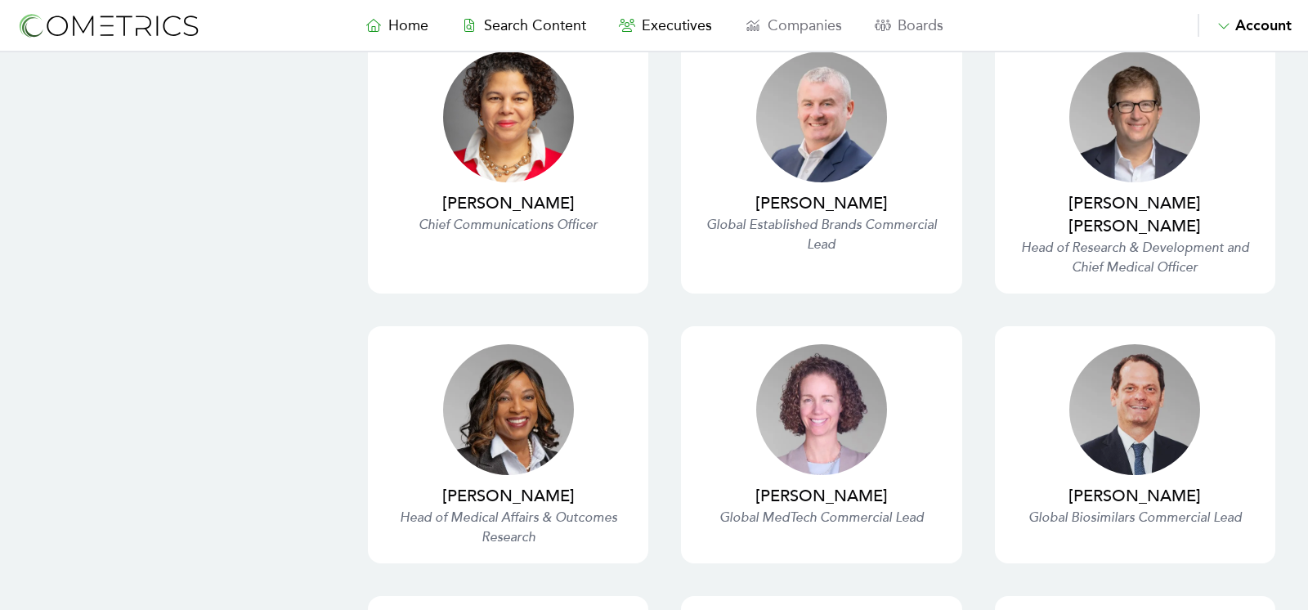
click at [561, 215] on p "Chief Communications Officer" at bounding box center [508, 225] width 248 height 20
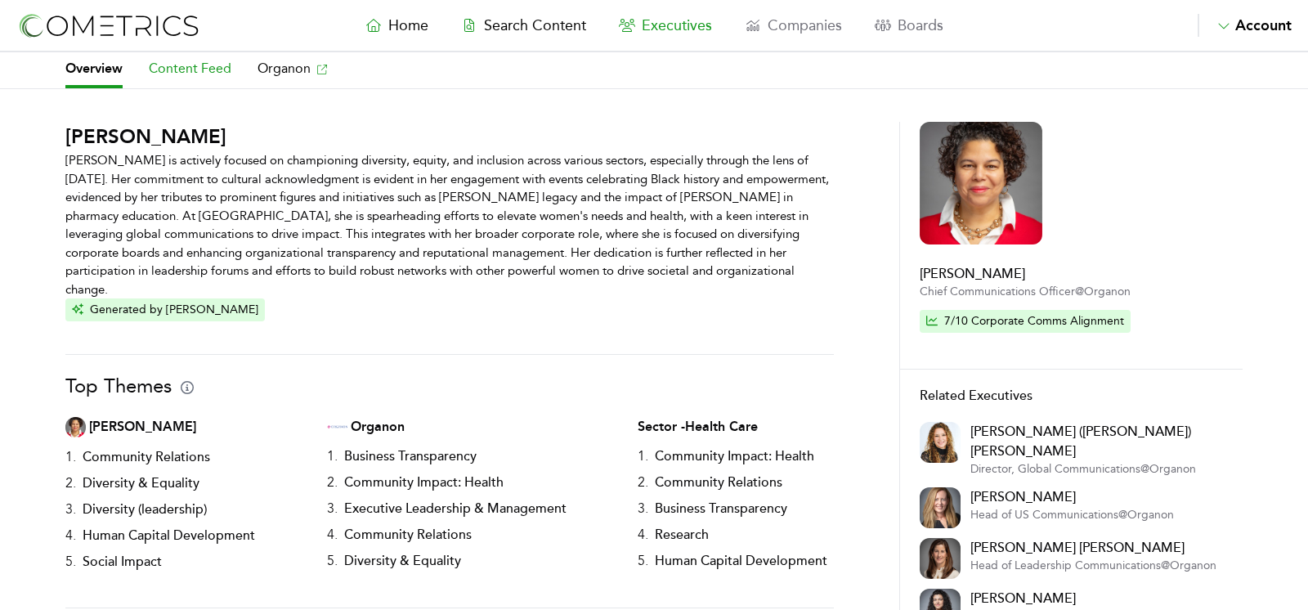
click at [197, 78] on link "Content Feed" at bounding box center [190, 70] width 83 height 36
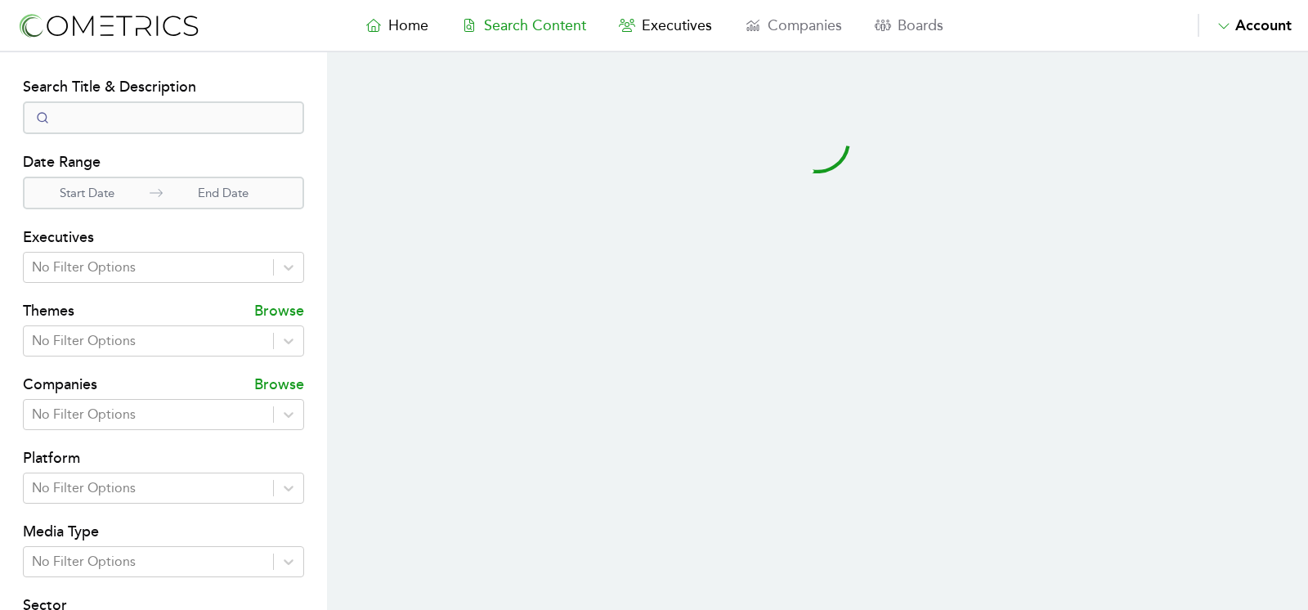
select select "50"
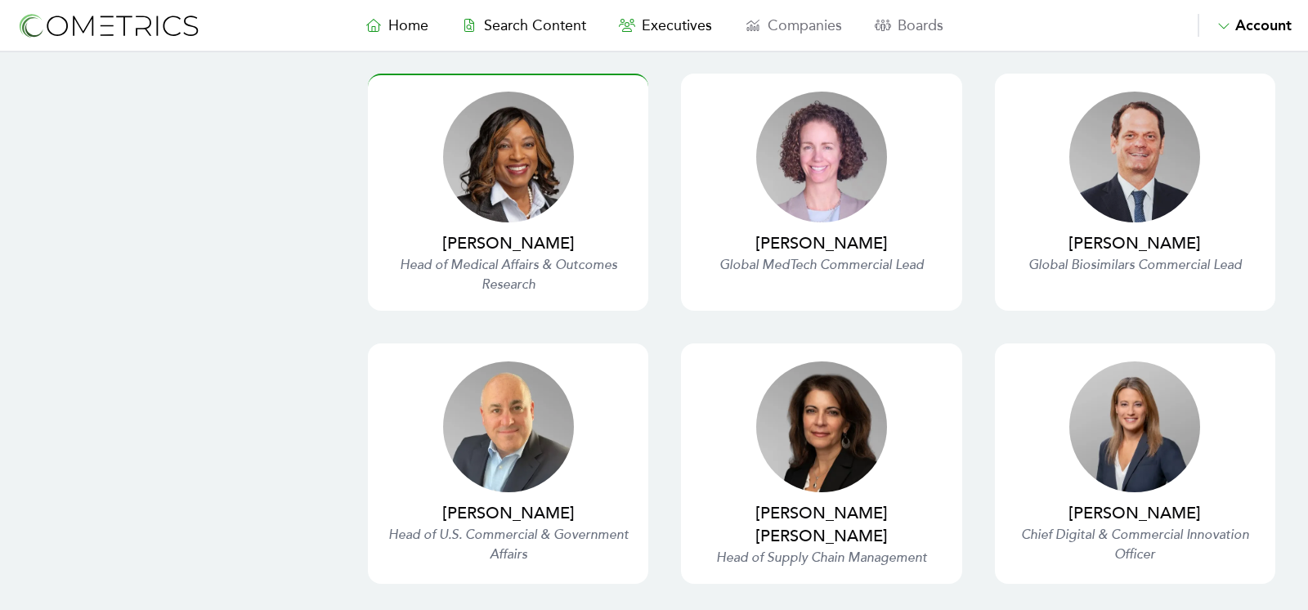
scroll to position [5722, 0]
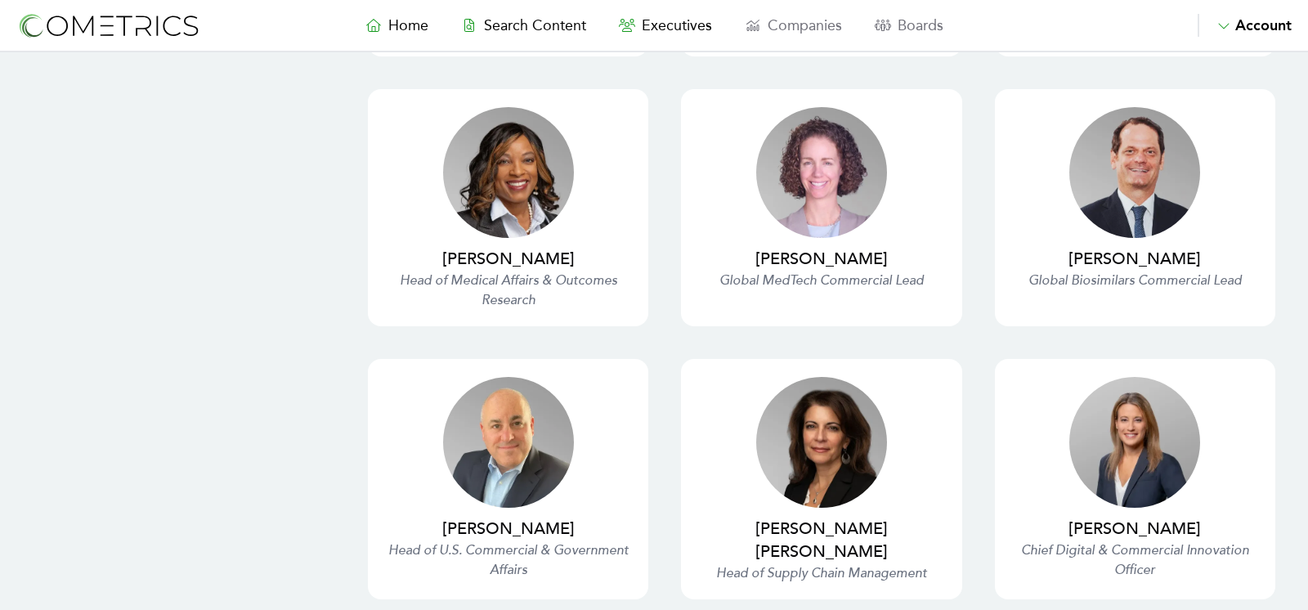
click at [651, 39] on nav "Home Search Content Executives Companies Boards Saved Alerts Nominate Account A…" at bounding box center [654, 26] width 1308 height 52
click at [651, 35] on link "Executives" at bounding box center [666, 25] width 126 height 23
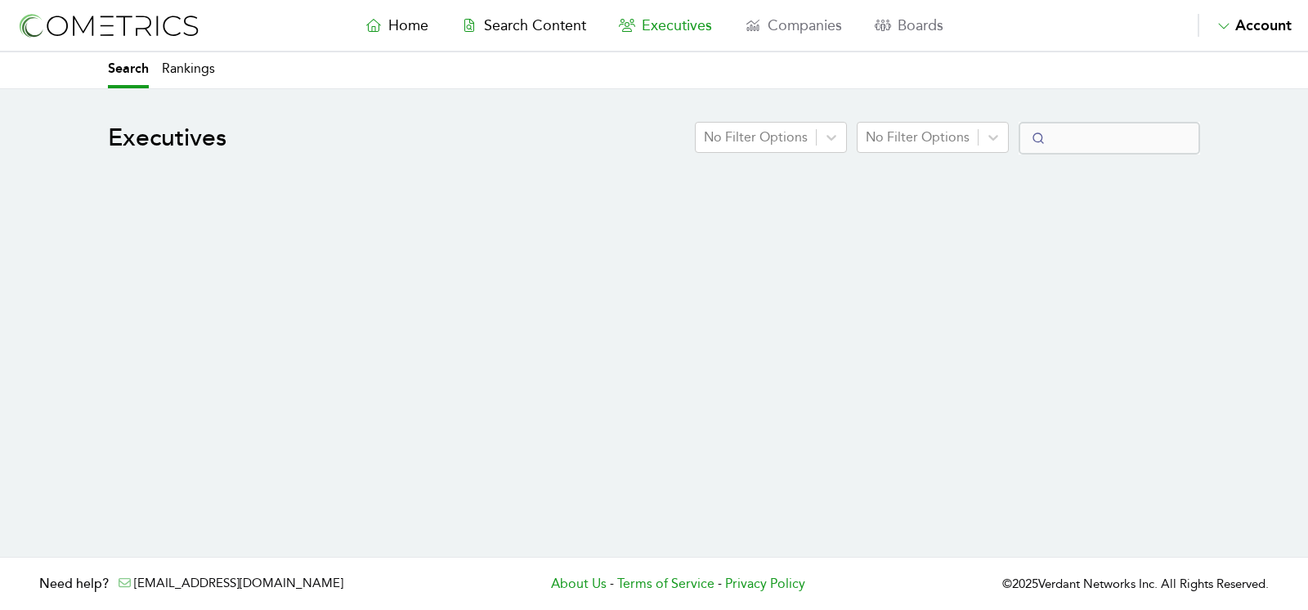
select select "50"
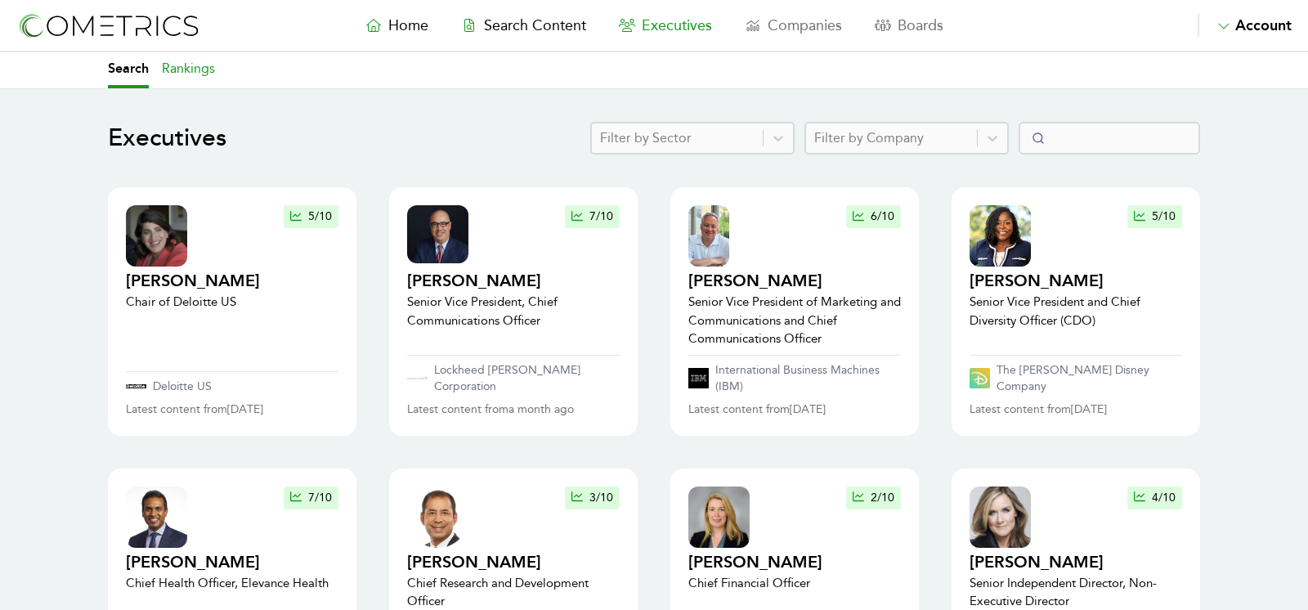
click at [195, 67] on link "Rankings" at bounding box center [188, 70] width 53 height 36
select select "50"
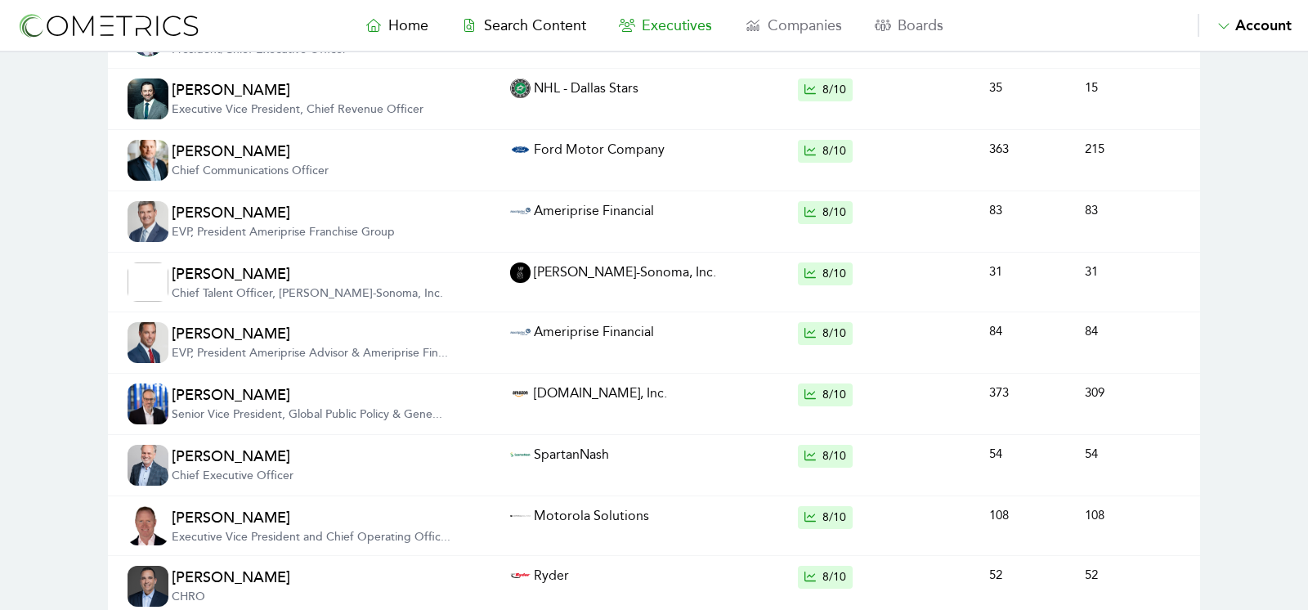
scroll to position [464, 0]
click at [193, 141] on link "Mark Truby Chief Communications Officer" at bounding box center [250, 159] width 157 height 41
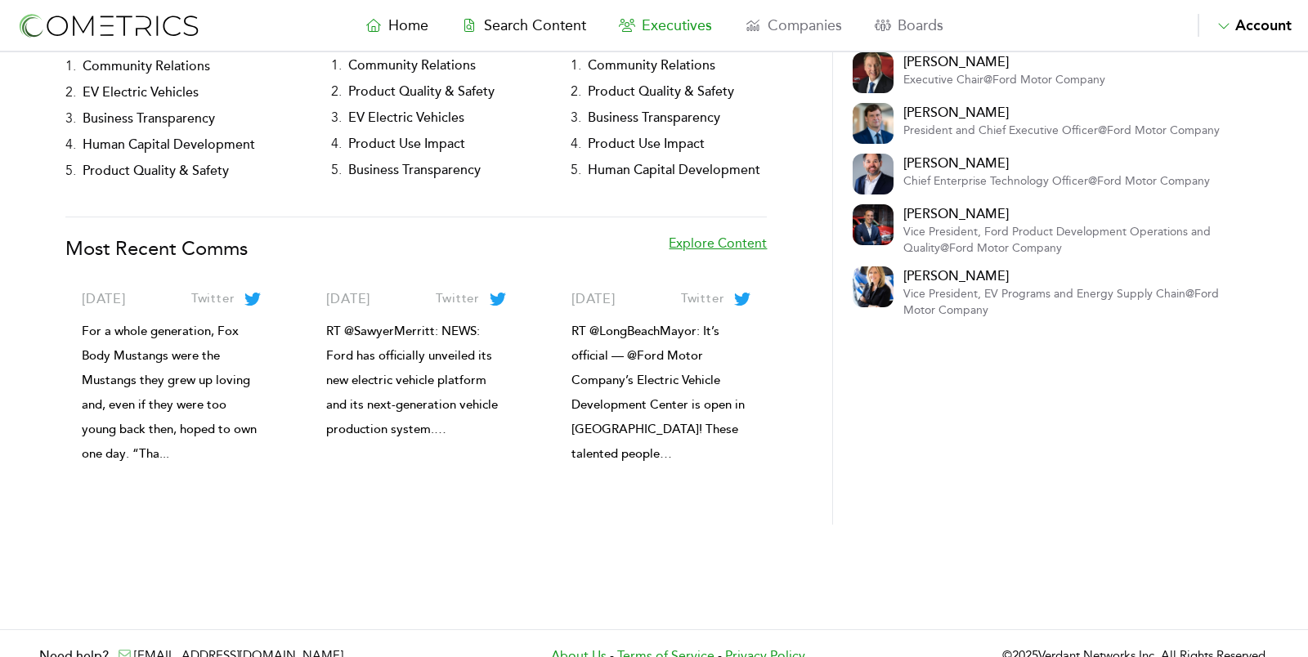
scroll to position [429, 0]
